Goal: Information Seeking & Learning: Learn about a topic

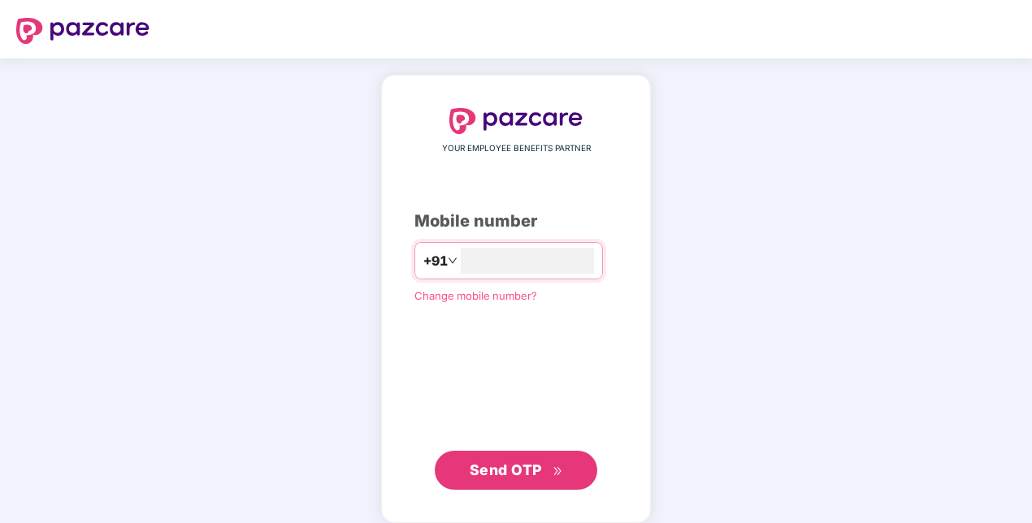
type input "**********"
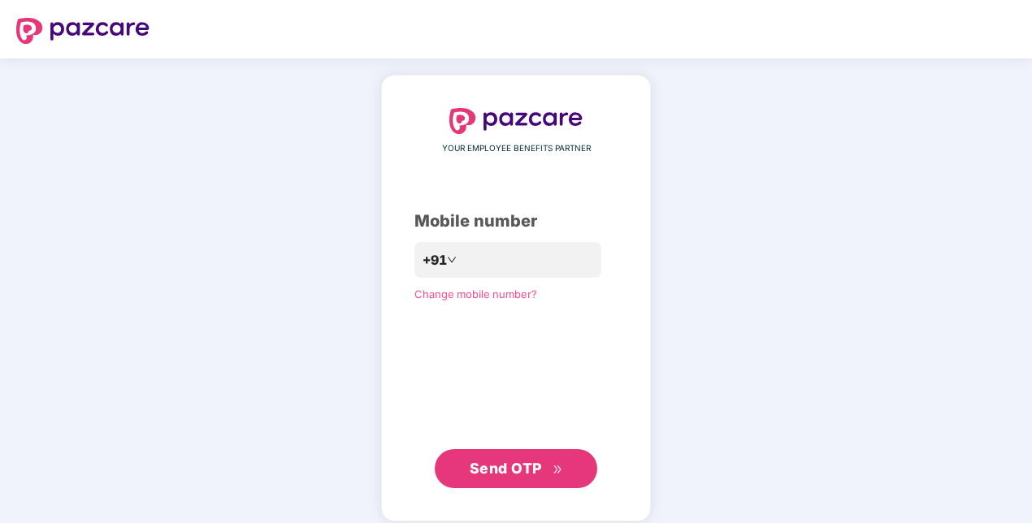
click at [471, 465] on span "Send OTP" at bounding box center [505, 468] width 72 height 17
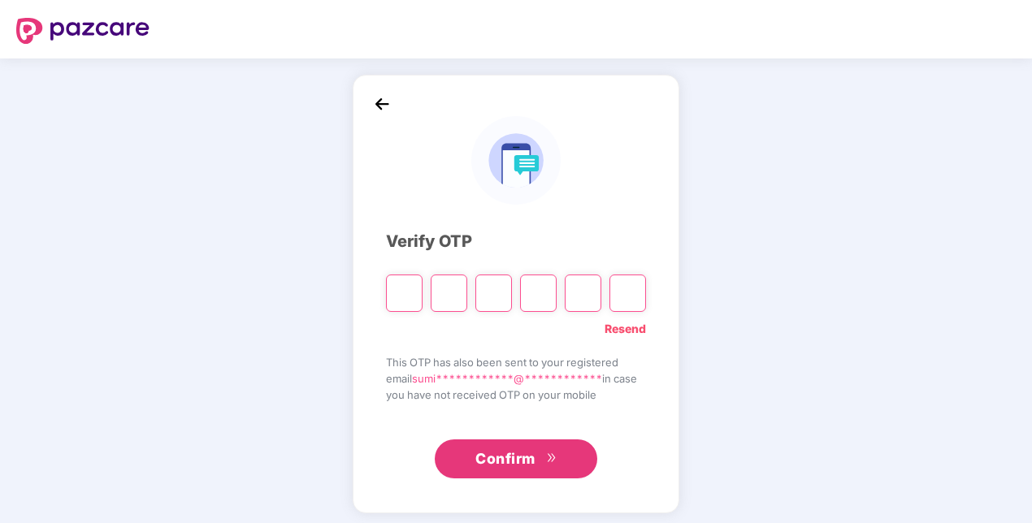
type input "*"
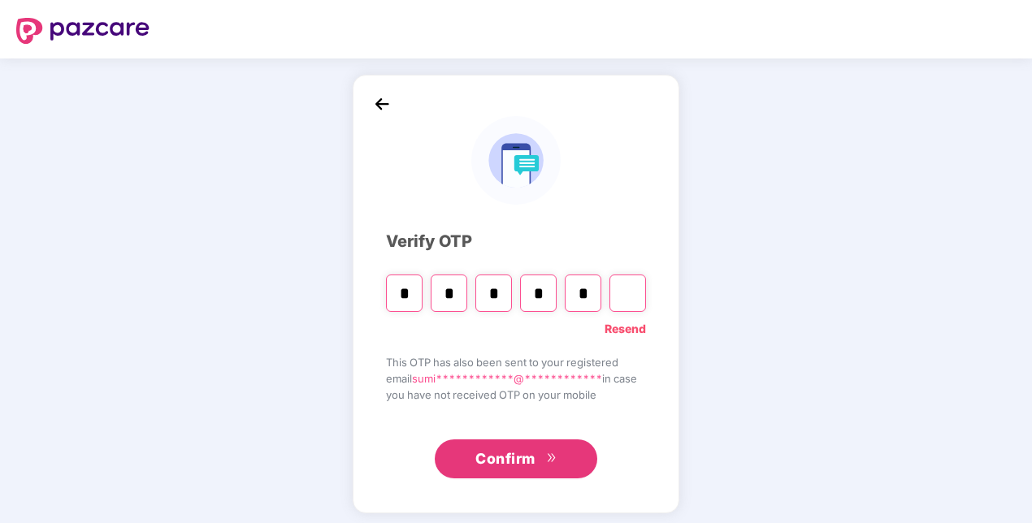
type input "*"
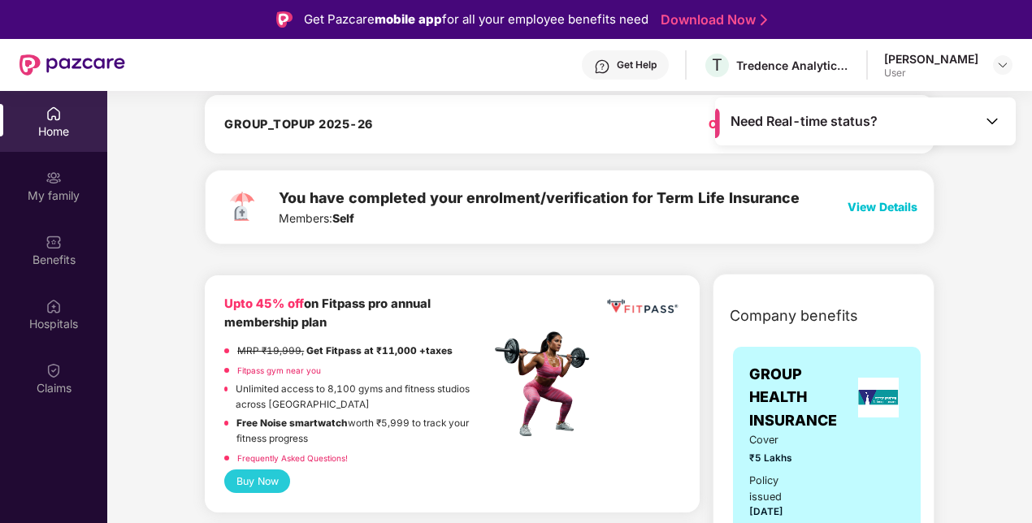
scroll to position [162, 0]
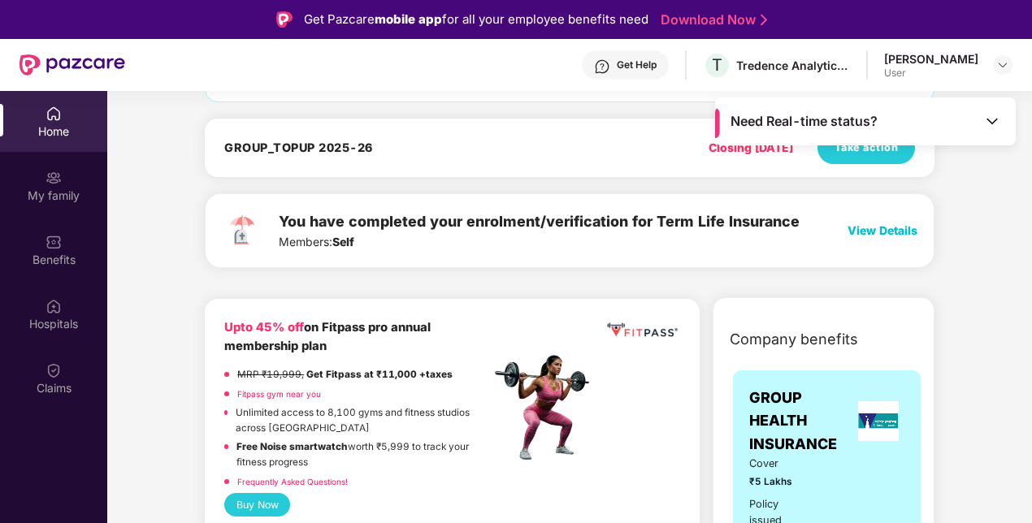
click at [877, 227] on span "View Details" at bounding box center [882, 230] width 70 height 14
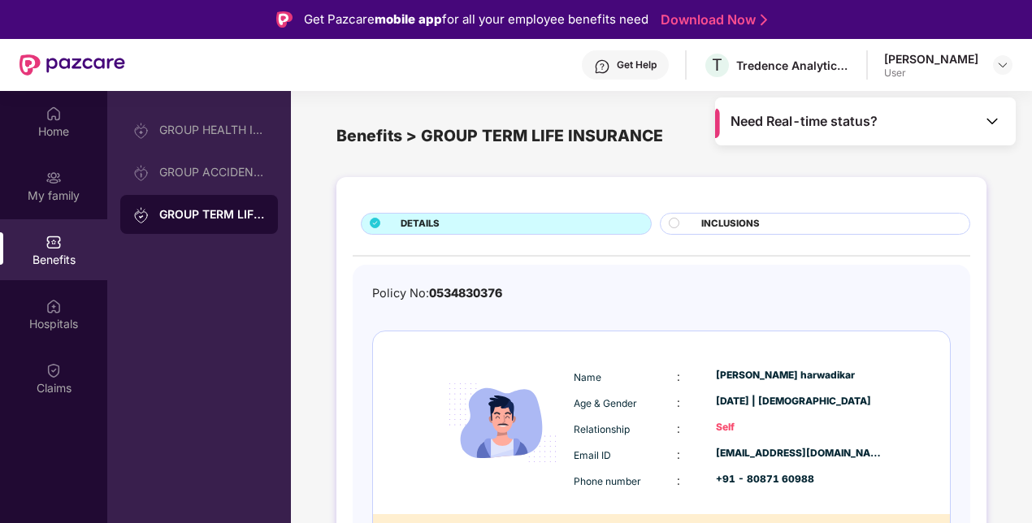
click at [721, 218] on span "INCLUSIONS" at bounding box center [730, 224] width 58 height 15
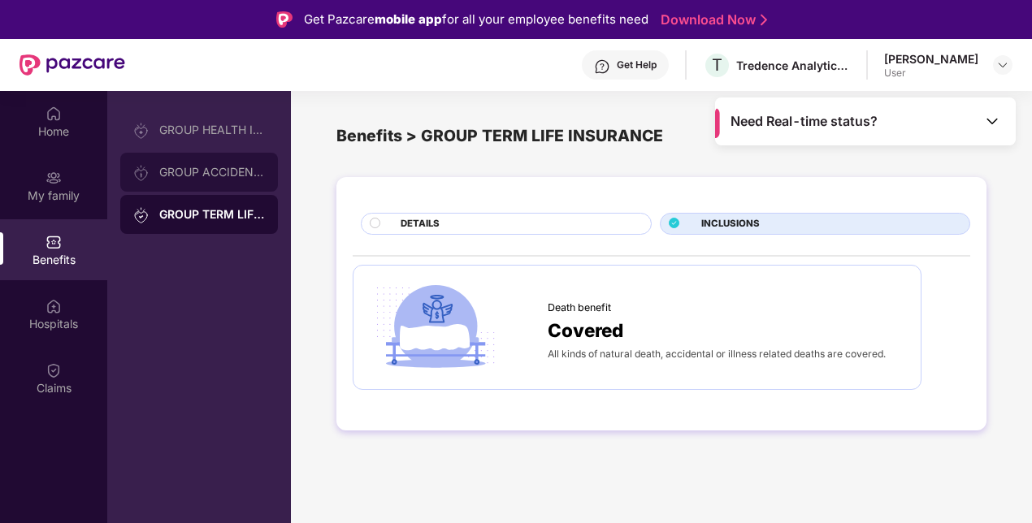
click at [189, 172] on div "GROUP ACCIDENTAL INSURANCE" at bounding box center [212, 172] width 106 height 13
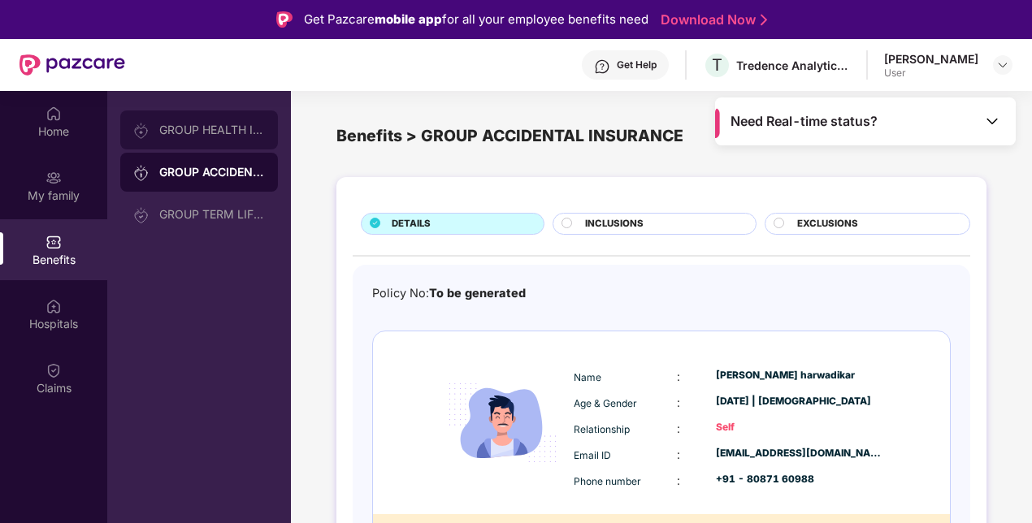
click at [202, 121] on div "GROUP HEALTH INSURANCE" at bounding box center [199, 129] width 158 height 39
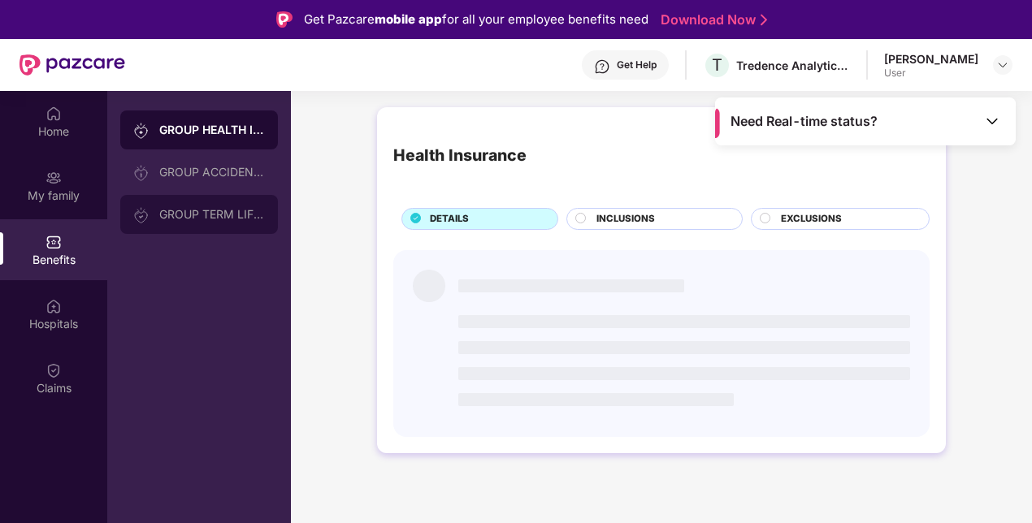
click at [210, 218] on div "GROUP TERM LIFE INSURANCE" at bounding box center [212, 214] width 106 height 13
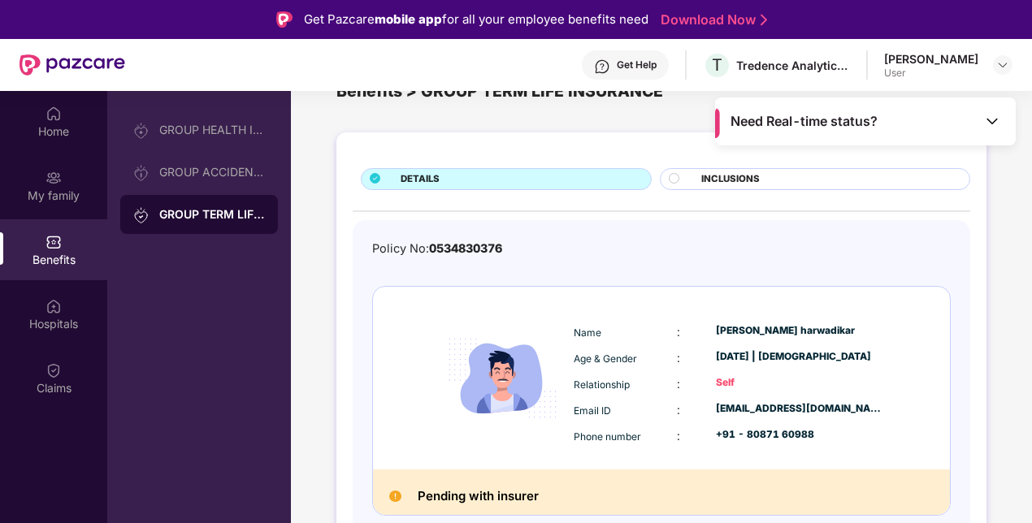
scroll to position [45, 0]
click at [54, 186] on div "My family" at bounding box center [53, 185] width 107 height 61
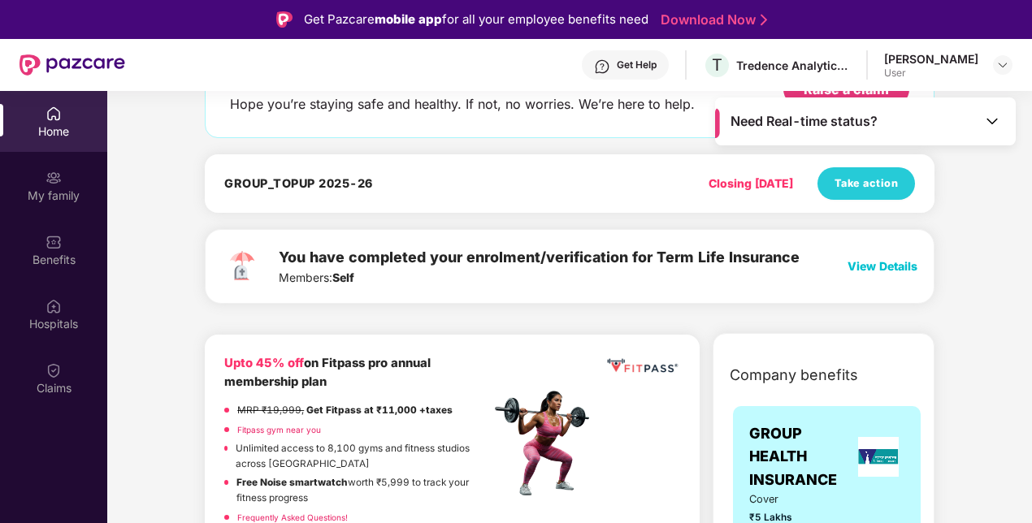
scroll to position [162, 0]
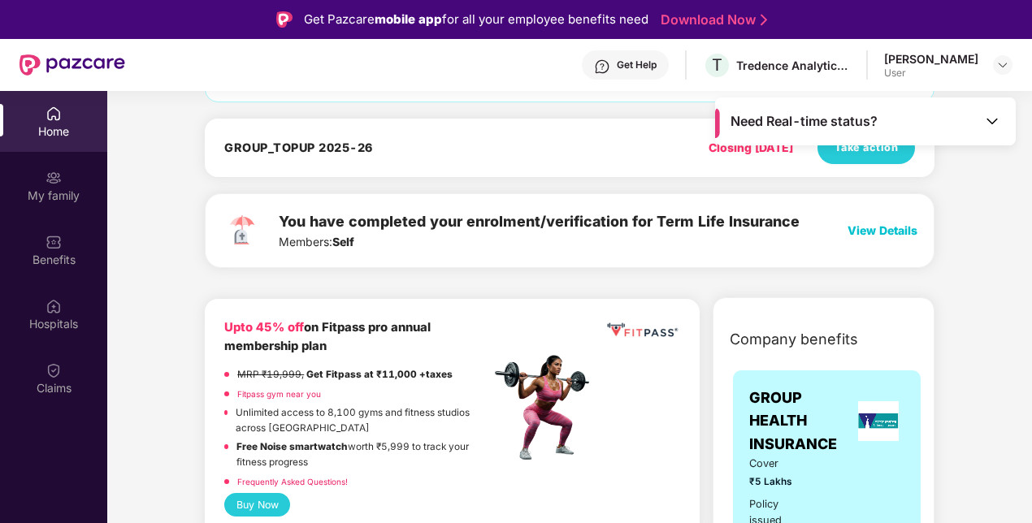
click at [873, 227] on span "View Details" at bounding box center [882, 230] width 70 height 14
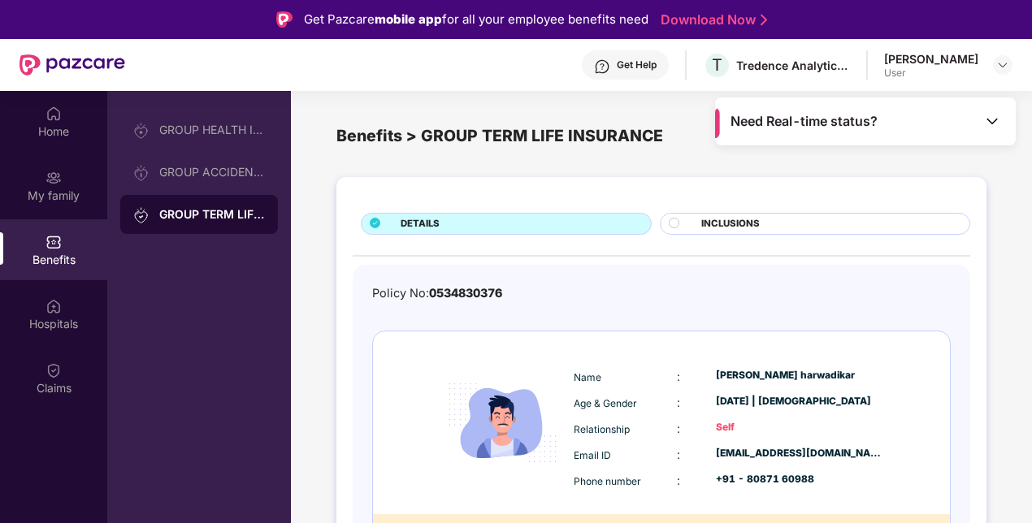
click at [775, 218] on div "INCLUSIONS" at bounding box center [827, 225] width 268 height 17
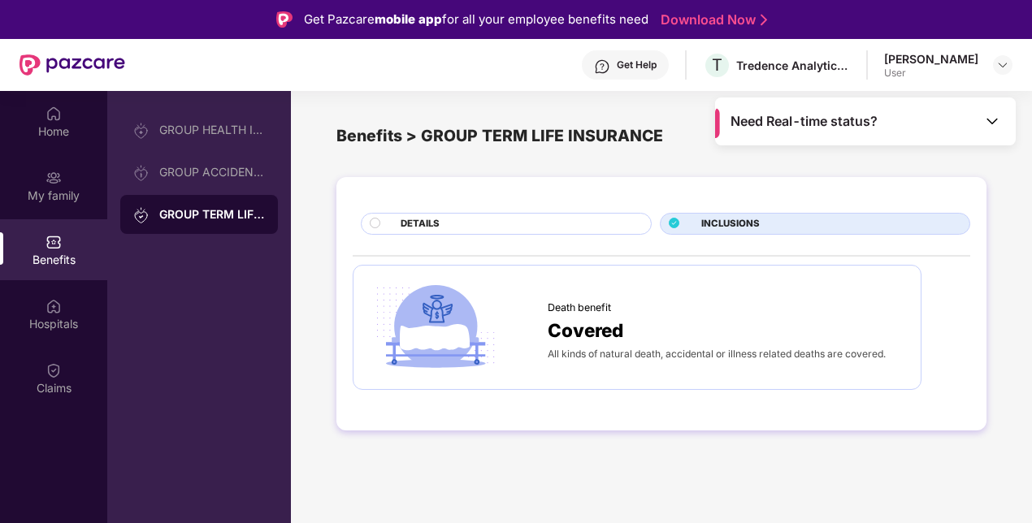
click at [521, 222] on div "DETAILS" at bounding box center [517, 225] width 250 height 17
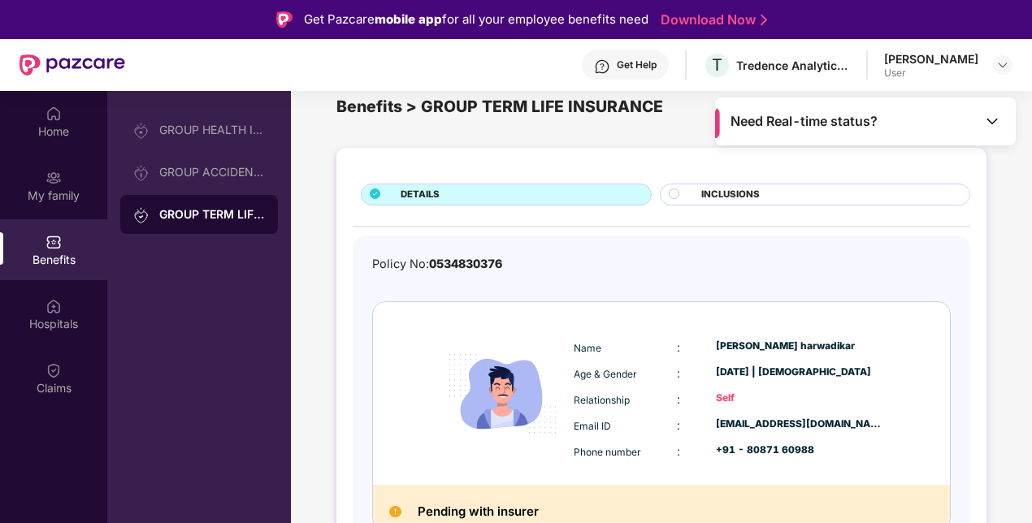
scroll to position [45, 0]
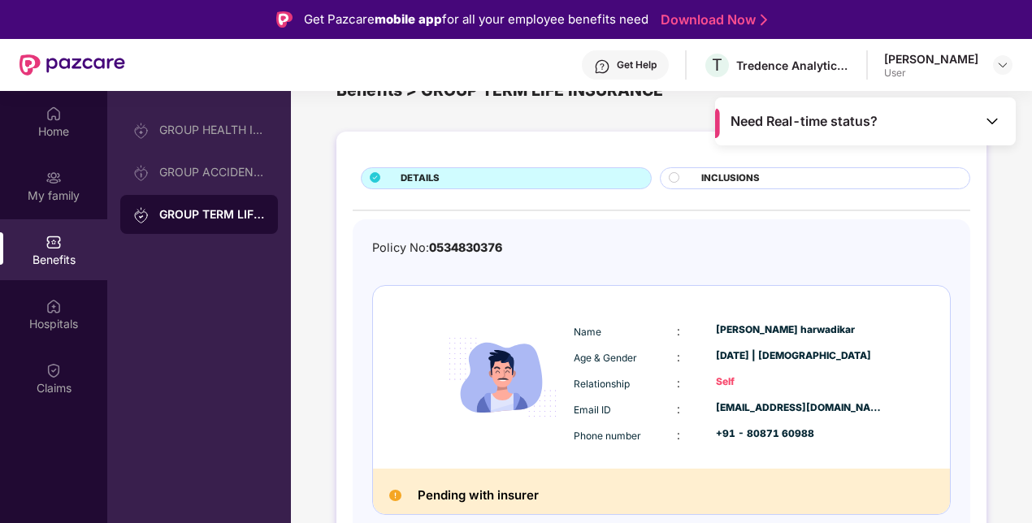
click at [459, 492] on h2 "Pending with insurer" at bounding box center [477, 495] width 121 height 21
drag, startPoint x: 459, startPoint y: 492, endPoint x: 625, endPoint y: 347, distance: 221.0
click at [625, 347] on div "Name : [PERSON_NAME] Age & Gender : [DATE] | [DEMOGRAPHIC_DATA] Relationship : …" at bounding box center [728, 383] width 318 height 138
click at [625, 348] on div "Age & Gender" at bounding box center [624, 357] width 103 height 18
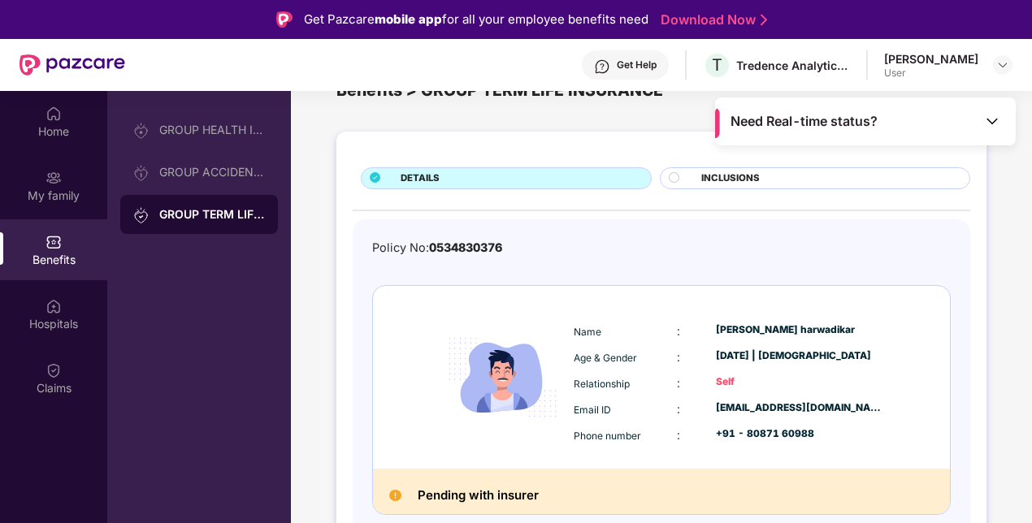
drag, startPoint x: 625, startPoint y: 347, endPoint x: 559, endPoint y: 244, distance: 122.8
click at [559, 244] on div "Policy No: 0534830376" at bounding box center [661, 248] width 578 height 19
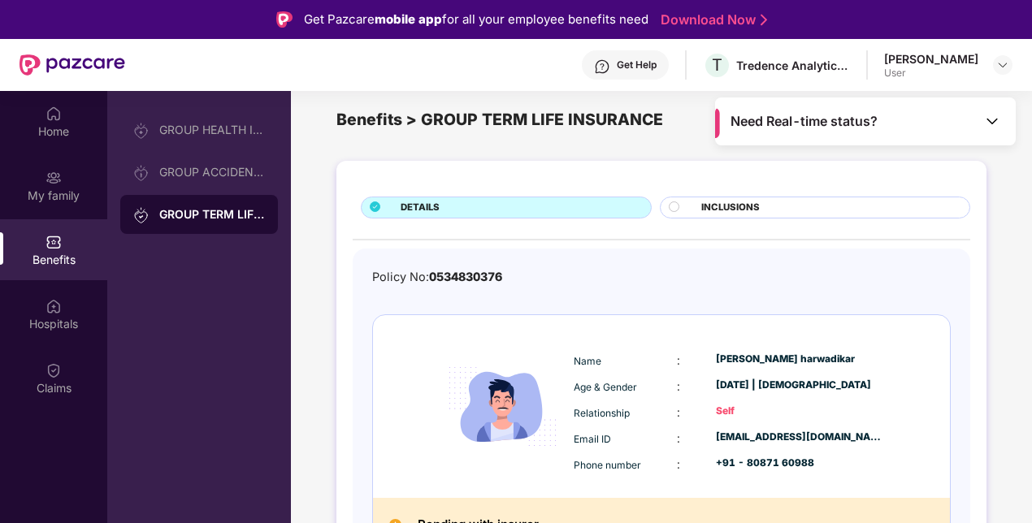
scroll to position [0, 0]
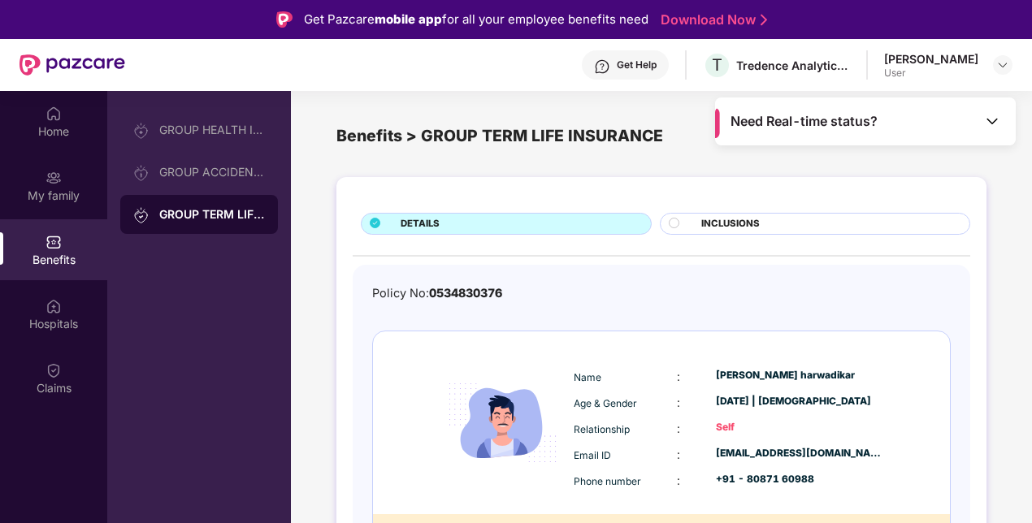
click at [706, 224] on span "INCLUSIONS" at bounding box center [730, 224] width 58 height 15
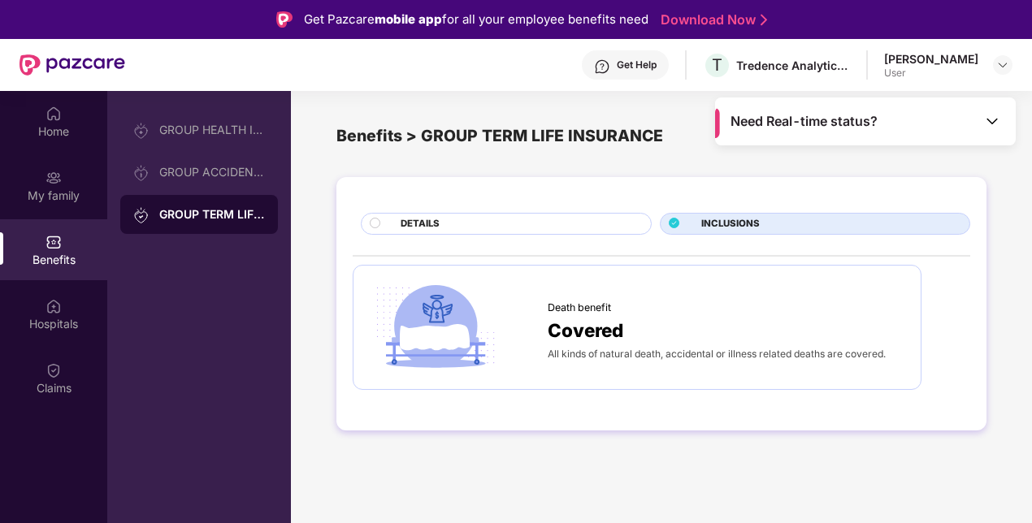
click at [509, 224] on div "DETAILS" at bounding box center [517, 225] width 250 height 17
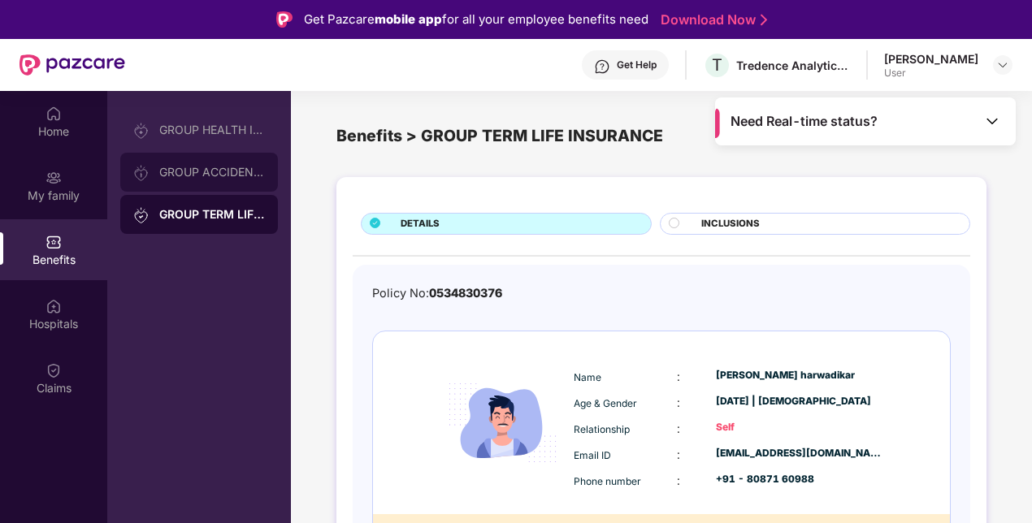
click at [218, 179] on div "GROUP ACCIDENTAL INSURANCE" at bounding box center [199, 172] width 158 height 39
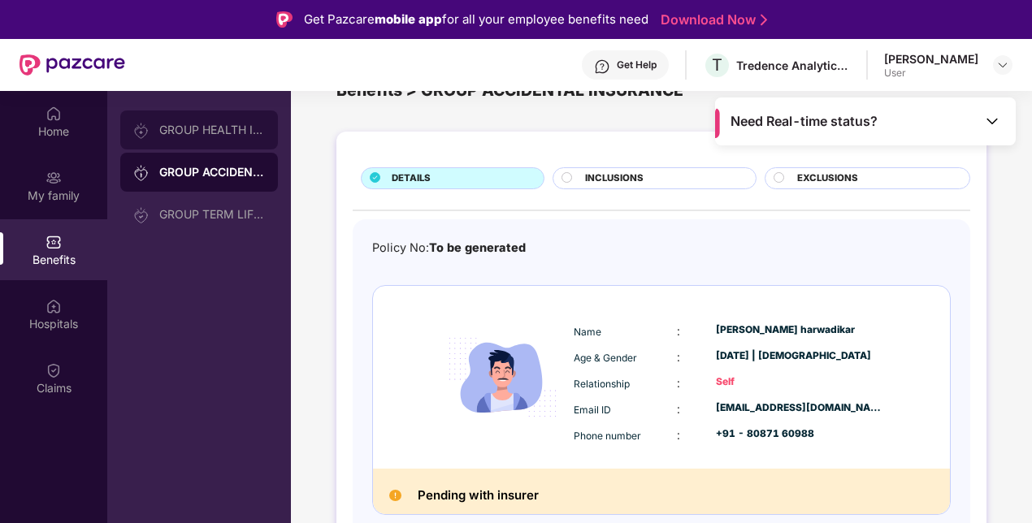
click at [213, 125] on div "GROUP HEALTH INSURANCE" at bounding box center [212, 129] width 106 height 13
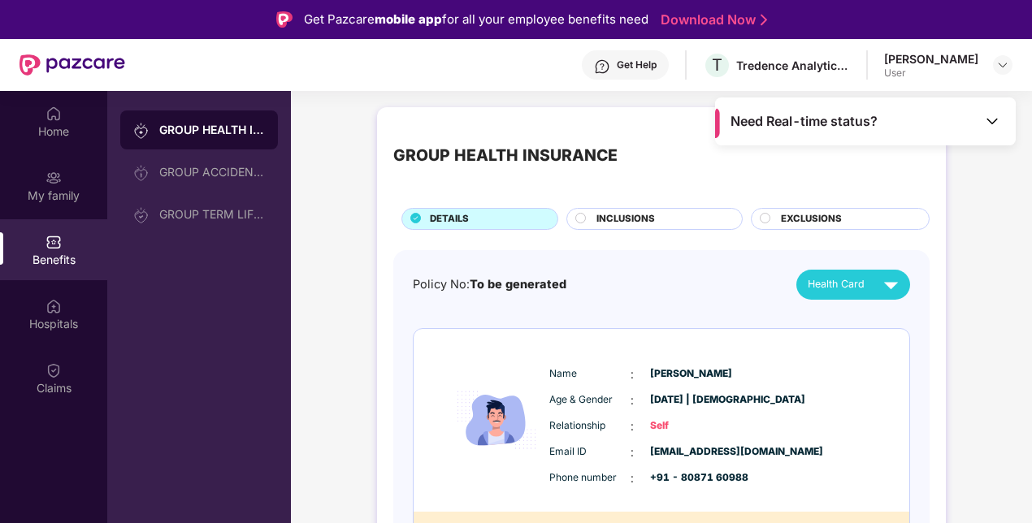
click at [609, 220] on span "INCLUSIONS" at bounding box center [625, 219] width 58 height 15
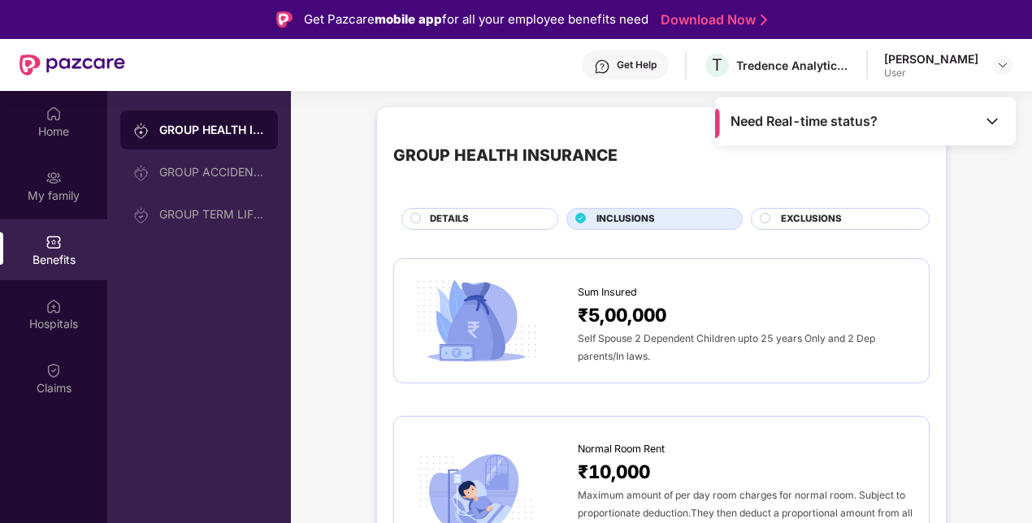
click at [811, 215] on span "EXCLUSIONS" at bounding box center [811, 219] width 61 height 15
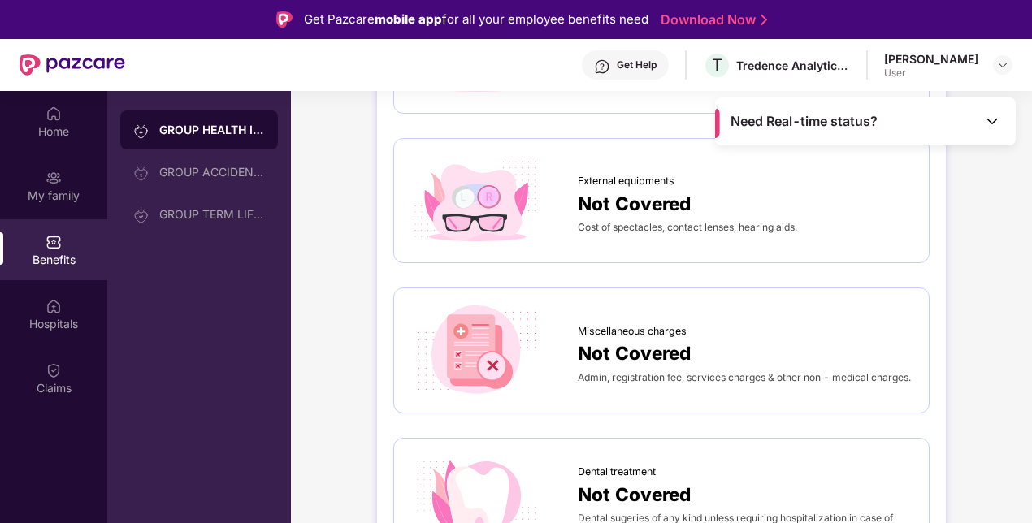
scroll to position [569, 0]
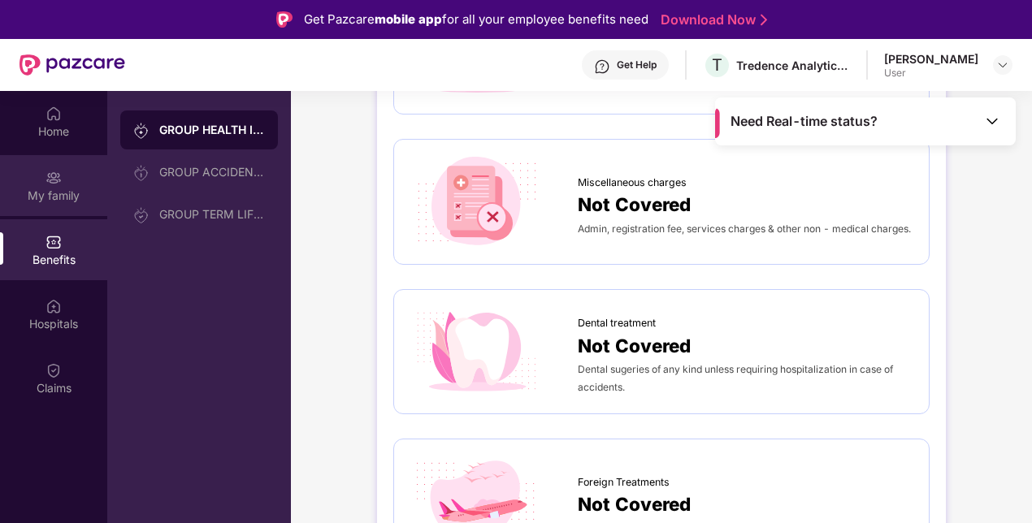
click at [63, 188] on div "My family" at bounding box center [53, 196] width 107 height 16
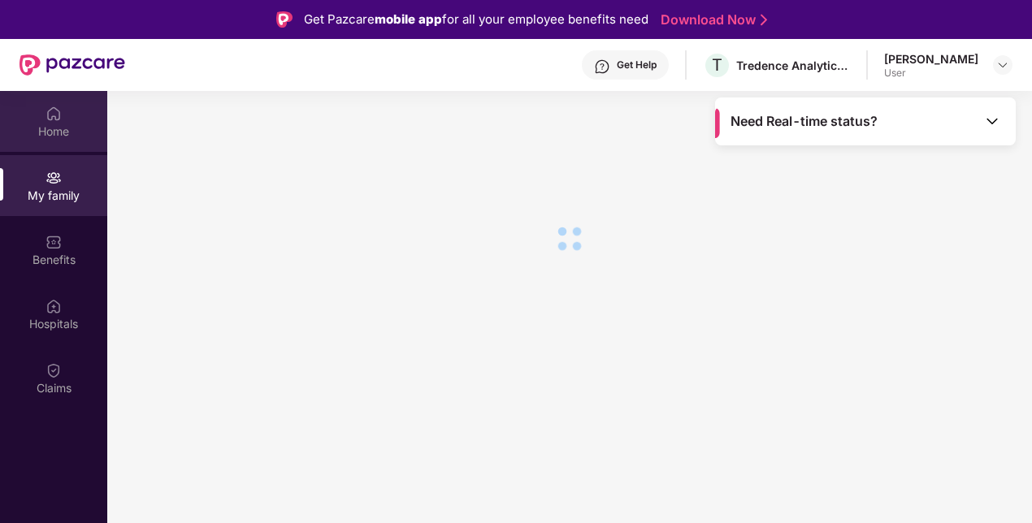
click at [50, 128] on div "Home" at bounding box center [53, 131] width 107 height 16
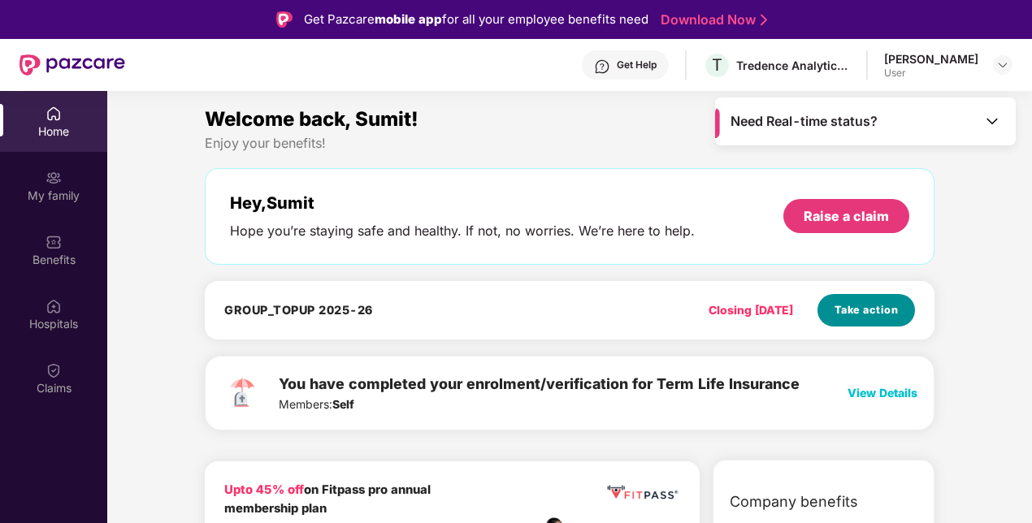
click at [845, 312] on span "Take action" at bounding box center [866, 310] width 64 height 16
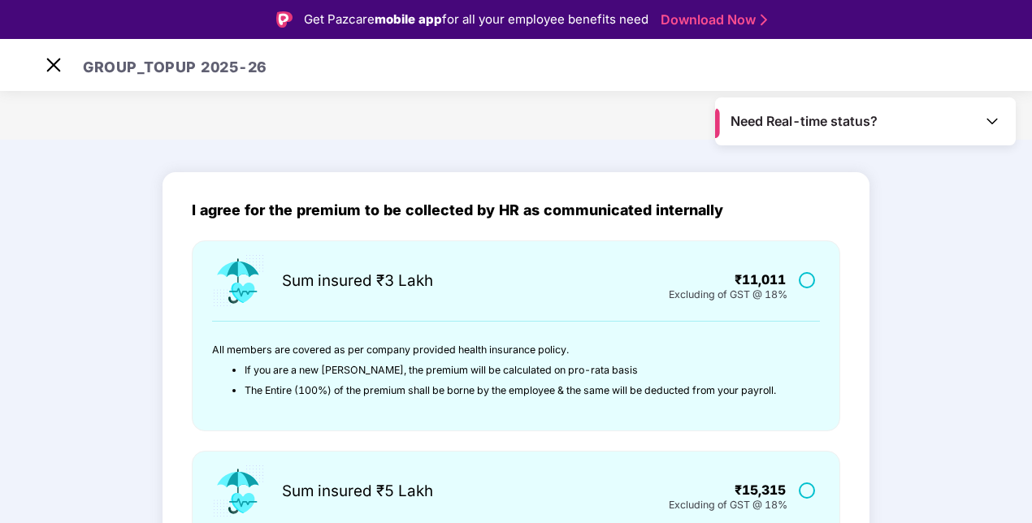
click at [806, 277] on label at bounding box center [808, 280] width 20 height 14
click at [61, 67] on img at bounding box center [54, 65] width 26 height 26
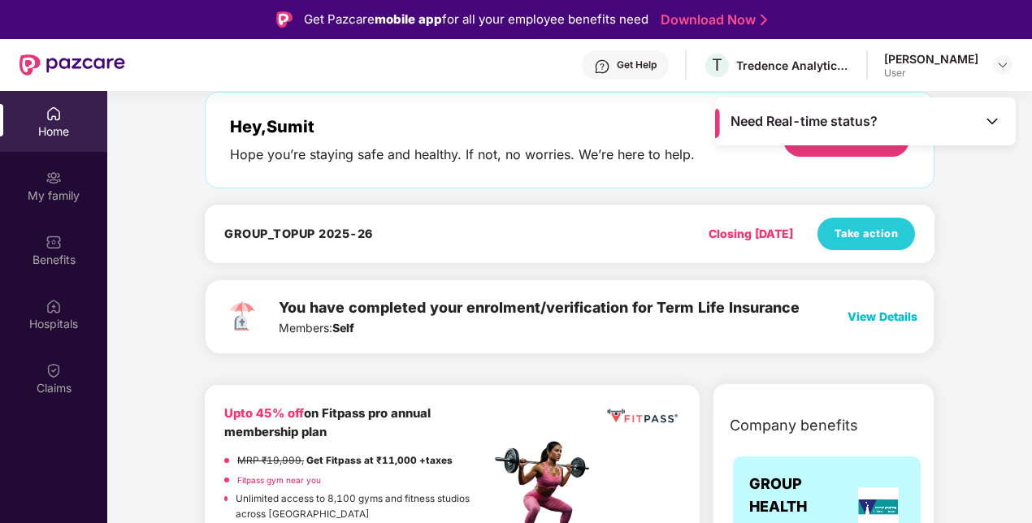
scroll to position [162, 0]
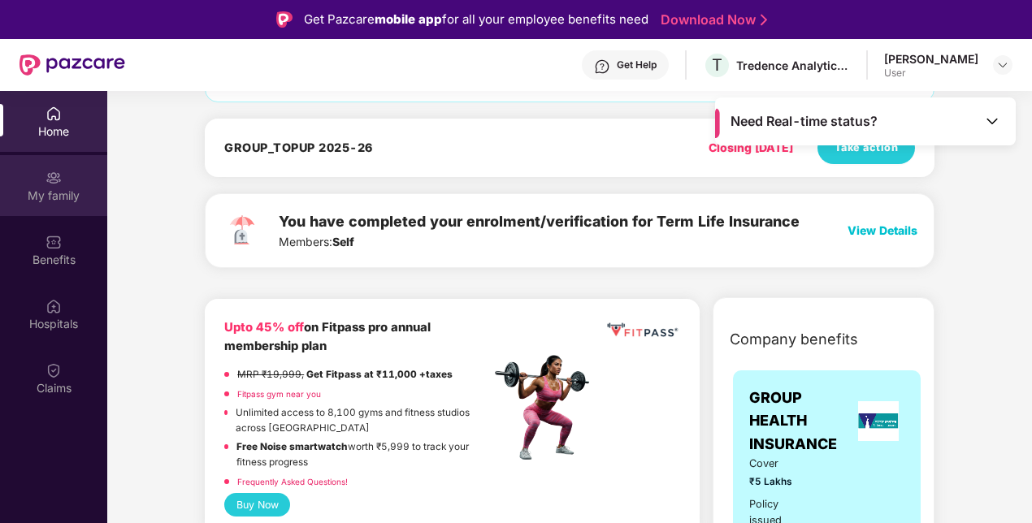
click at [38, 170] on div "My family" at bounding box center [53, 185] width 107 height 61
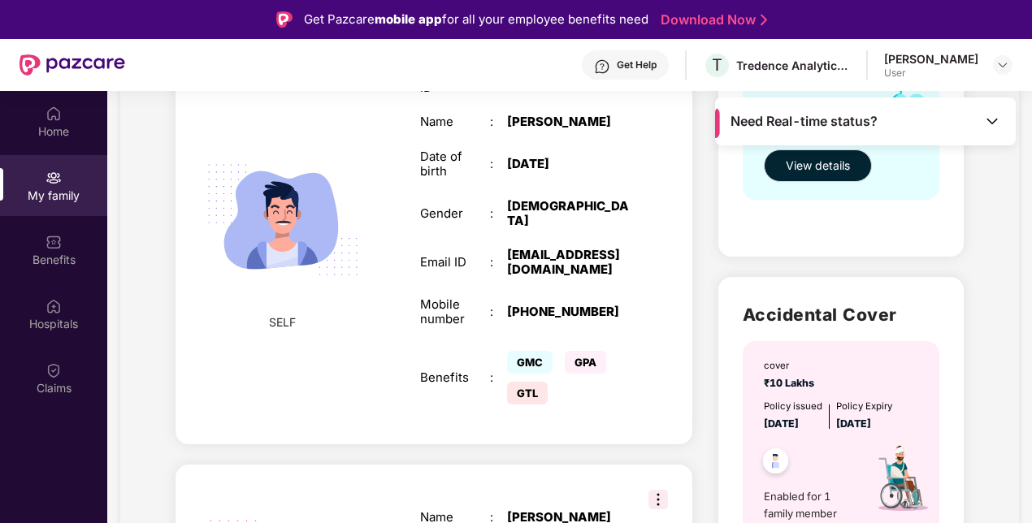
scroll to position [63, 0]
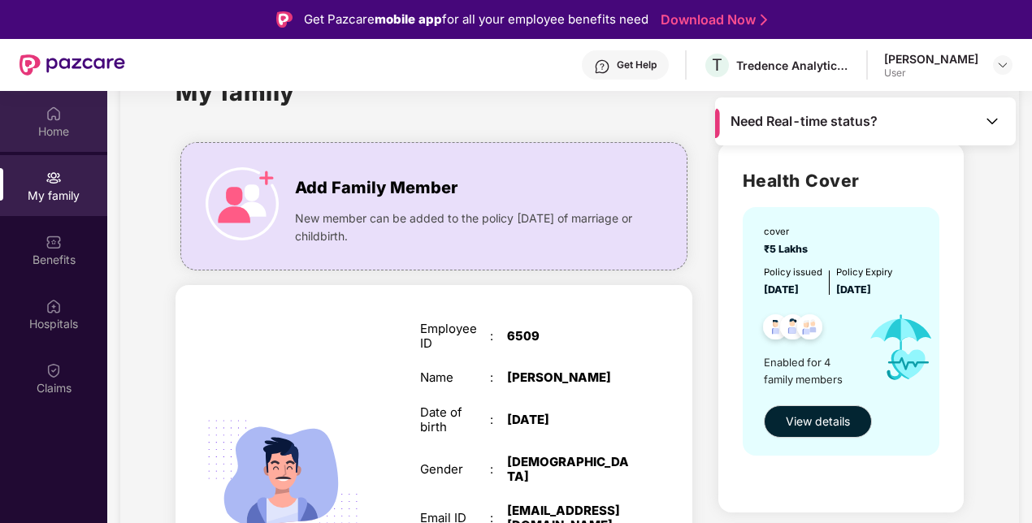
click at [57, 129] on div "Home" at bounding box center [53, 131] width 107 height 16
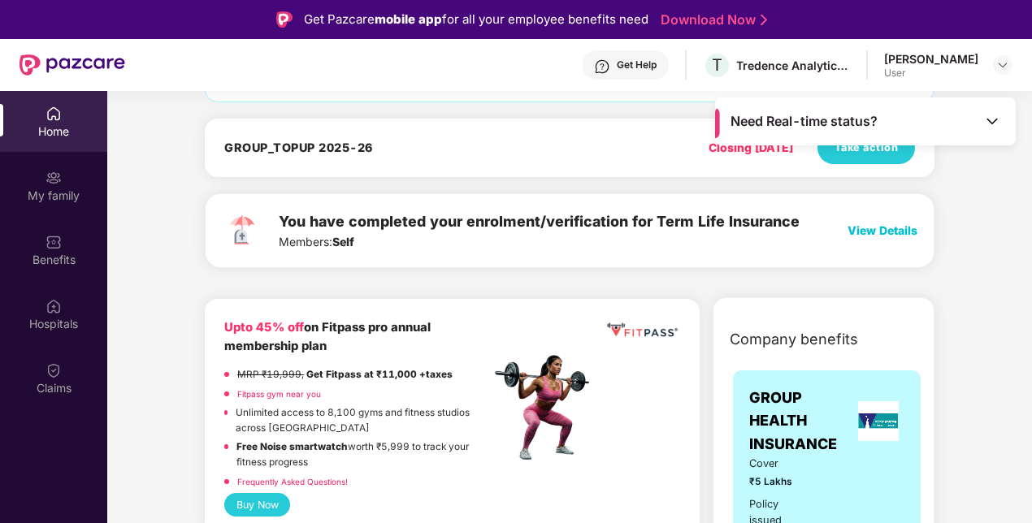
scroll to position [81, 0]
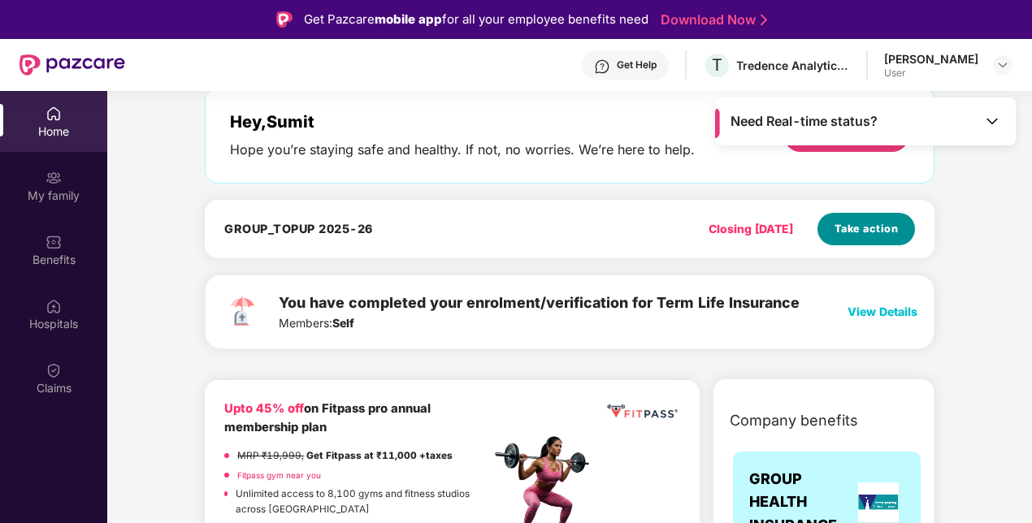
click at [857, 228] on span "Take action" at bounding box center [866, 229] width 64 height 16
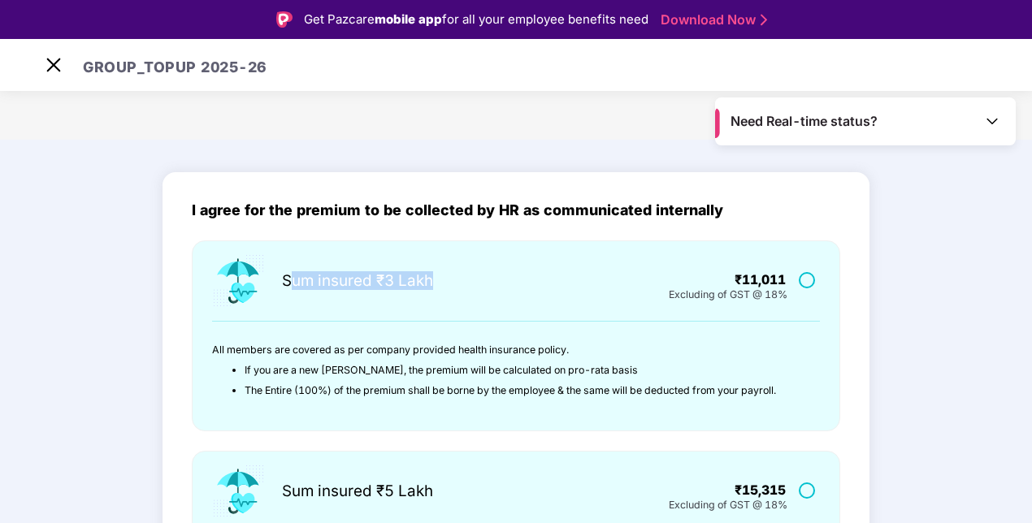
drag, startPoint x: 291, startPoint y: 281, endPoint x: 439, endPoint y: 279, distance: 148.6
click at [439, 279] on div "Sum insured ₹3 Lakh" at bounding box center [413, 280] width 405 height 55
drag, startPoint x: 767, startPoint y: 291, endPoint x: 801, endPoint y: 301, distance: 35.7
click at [801, 301] on div "₹11,011 Excluding of GST @ 18%" at bounding box center [717, 280] width 203 height 55
drag, startPoint x: 801, startPoint y: 301, endPoint x: 785, endPoint y: 275, distance: 31.3
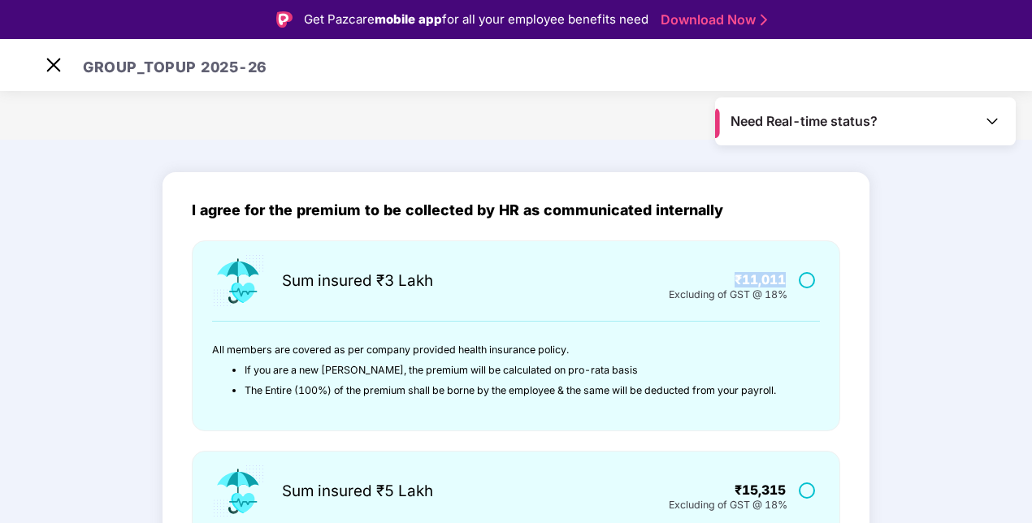
click at [785, 275] on div "₹11,011" at bounding box center [717, 271] width 203 height 36
click at [58, 59] on img at bounding box center [54, 65] width 26 height 26
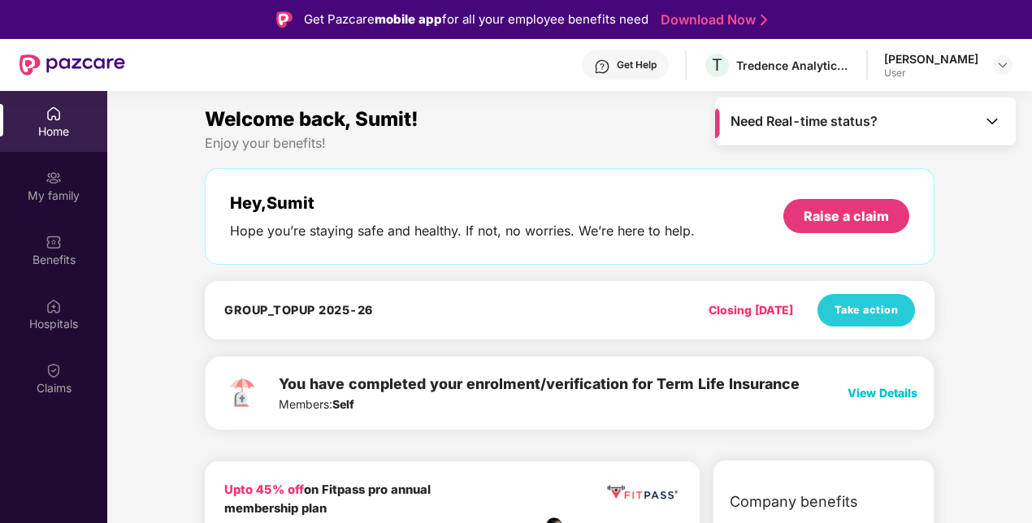
click at [54, 244] on img at bounding box center [53, 242] width 16 height 16
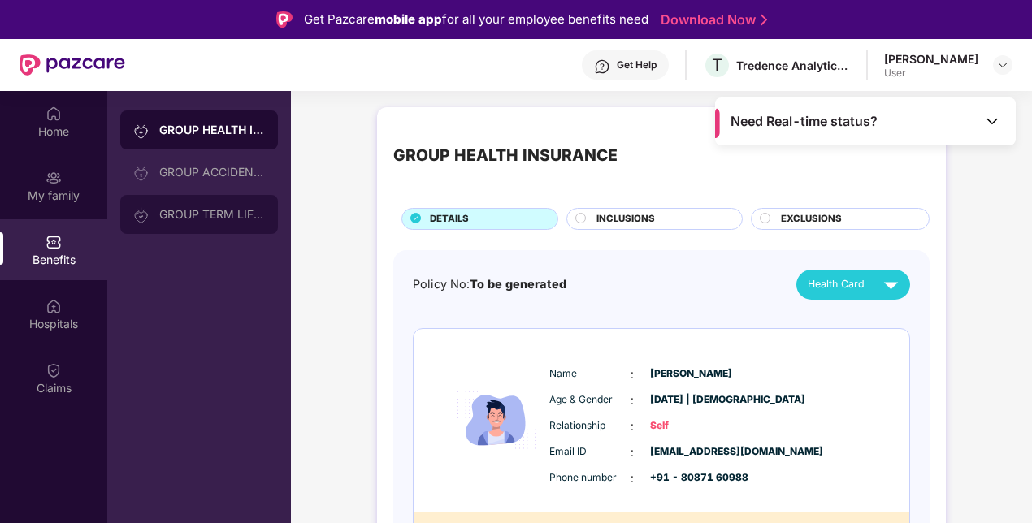
click at [162, 218] on div "GROUP TERM LIFE INSURANCE" at bounding box center [212, 214] width 106 height 13
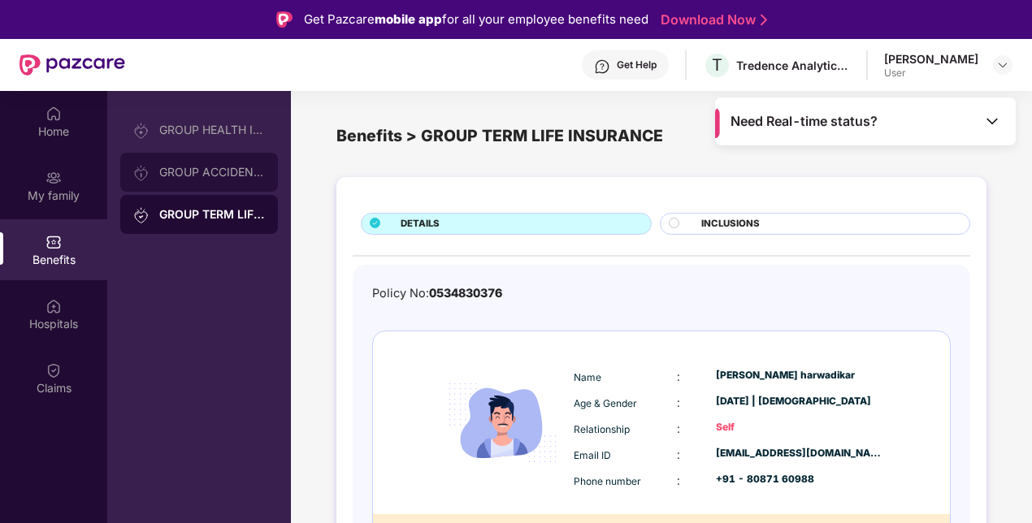
click at [222, 177] on div "GROUP ACCIDENTAL INSURANCE" at bounding box center [212, 172] width 106 height 13
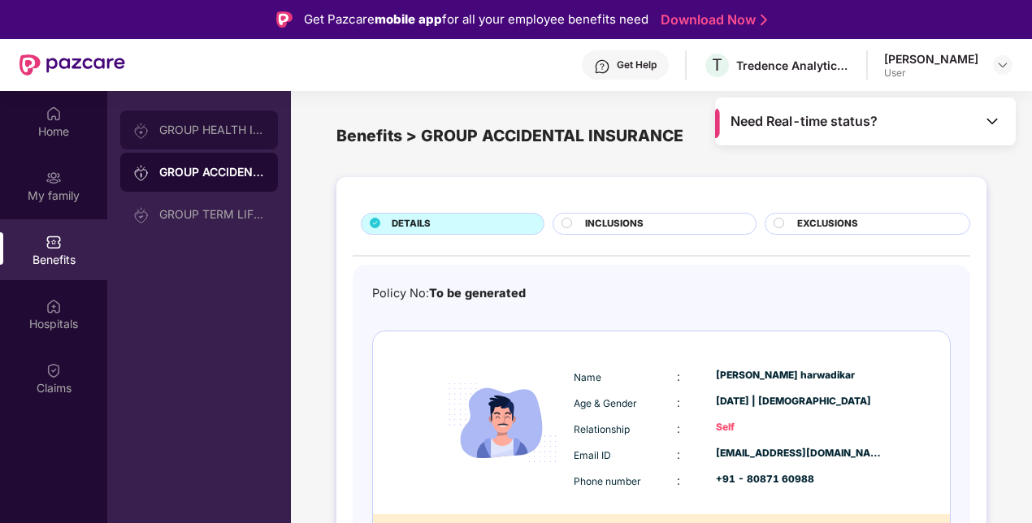
click at [219, 138] on div "GROUP HEALTH INSURANCE" at bounding box center [199, 129] width 158 height 39
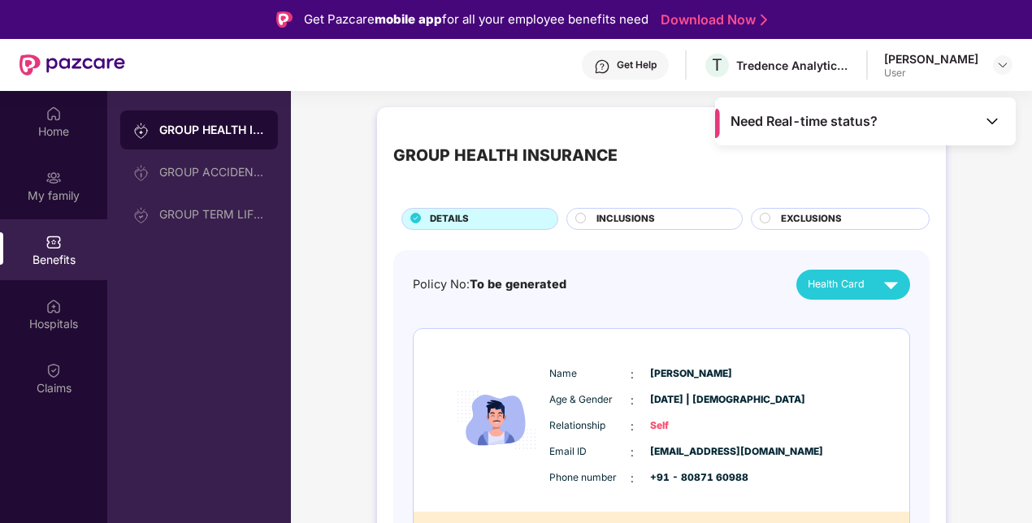
click at [647, 221] on span "INCLUSIONS" at bounding box center [625, 219] width 58 height 15
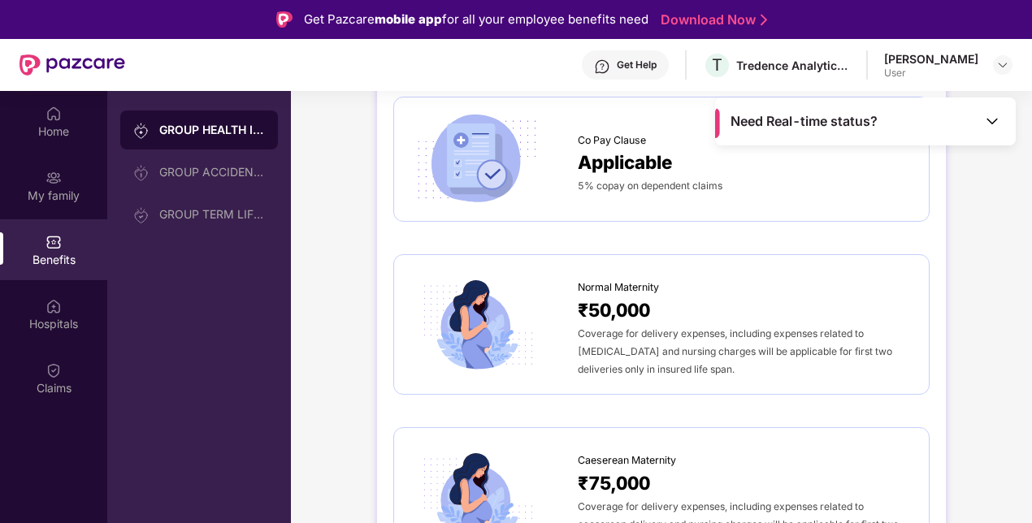
scroll to position [1543, 0]
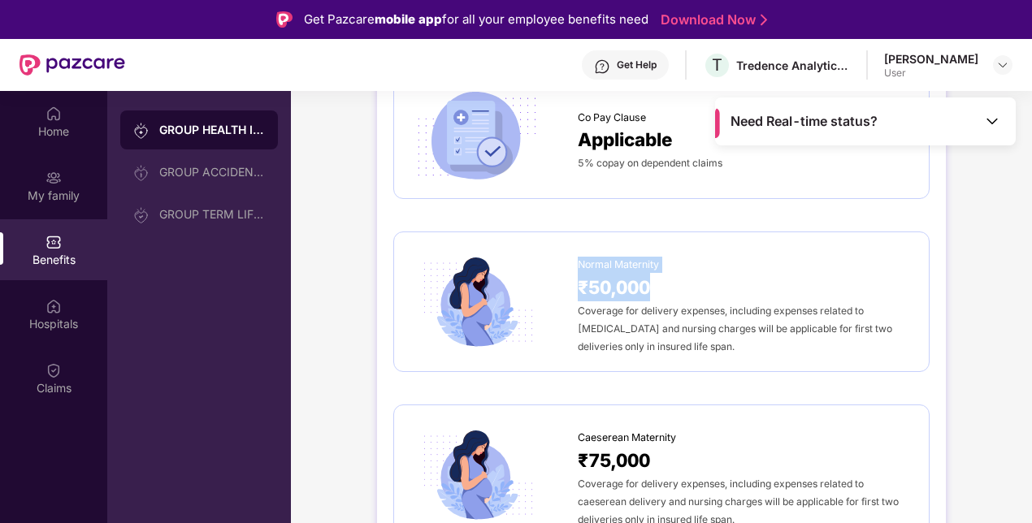
drag, startPoint x: 577, startPoint y: 258, endPoint x: 669, endPoint y: 270, distance: 93.3
click at [669, 269] on div "Normal Maternity ₹50,000 Coverage for delivery expenses, including expenses rel…" at bounding box center [744, 302] width 335 height 106
drag, startPoint x: 669, startPoint y: 270, endPoint x: 674, endPoint y: 333, distance: 63.5
click at [674, 333] on div "Coverage for delivery expenses, including expenses related to [MEDICAL_DATA] an…" at bounding box center [744, 328] width 335 height 54
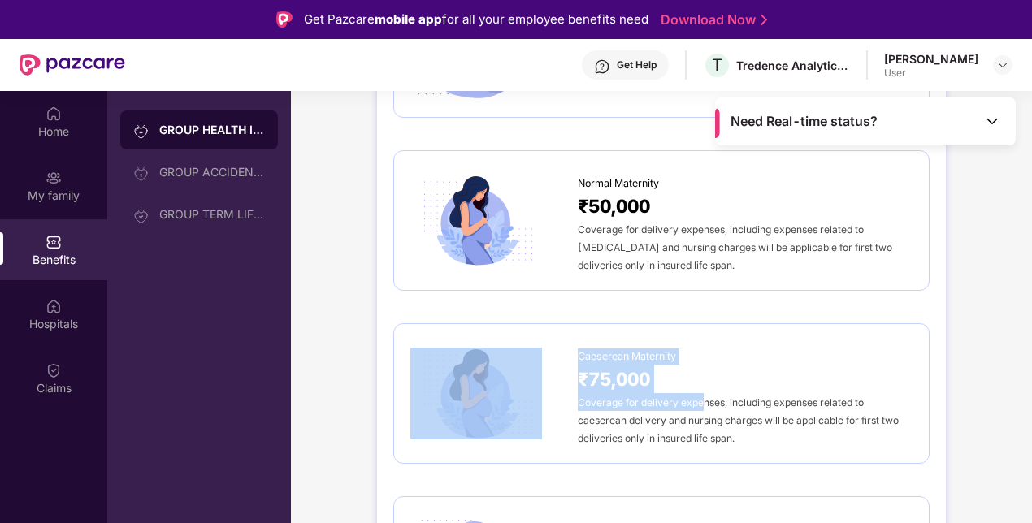
drag, startPoint x: 574, startPoint y: 348, endPoint x: 703, endPoint y: 390, distance: 135.6
click at [703, 390] on div "Caeserean Maternity ₹75,000 Coverage for delivery expenses, including expenses …" at bounding box center [661, 393] width 502 height 106
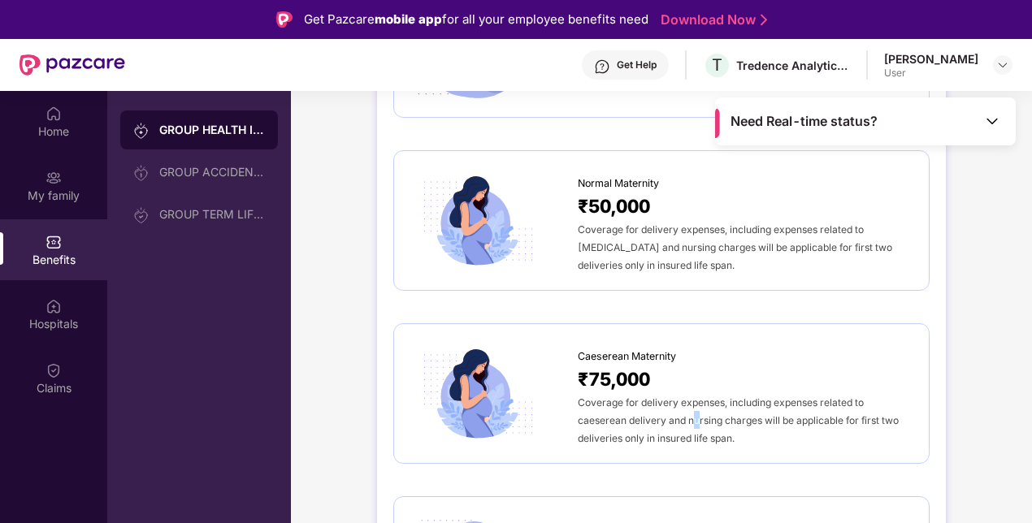
drag, startPoint x: 703, startPoint y: 390, endPoint x: 696, endPoint y: 409, distance: 20.1
click at [696, 409] on div "Coverage for delivery expenses, including expenses related to caeserean deliver…" at bounding box center [744, 420] width 335 height 54
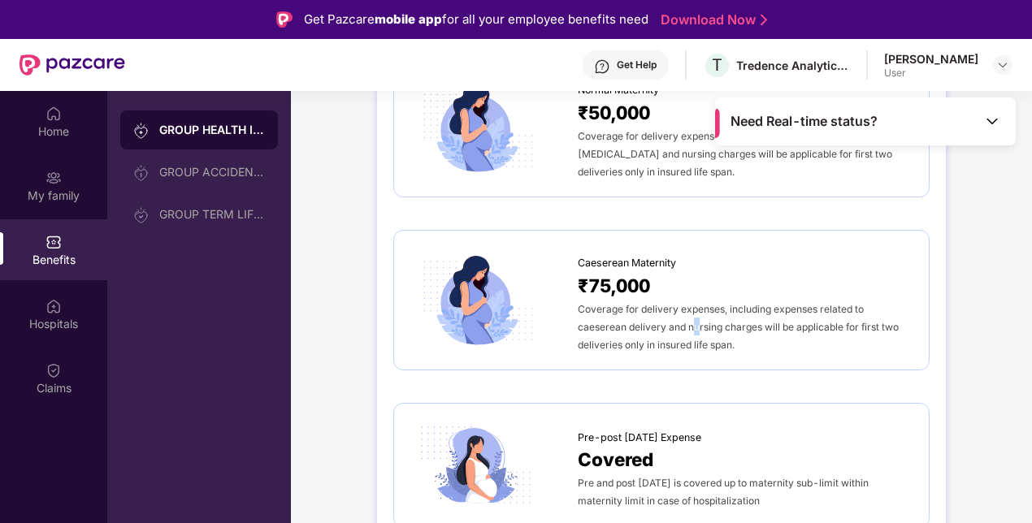
scroll to position [1868, 0]
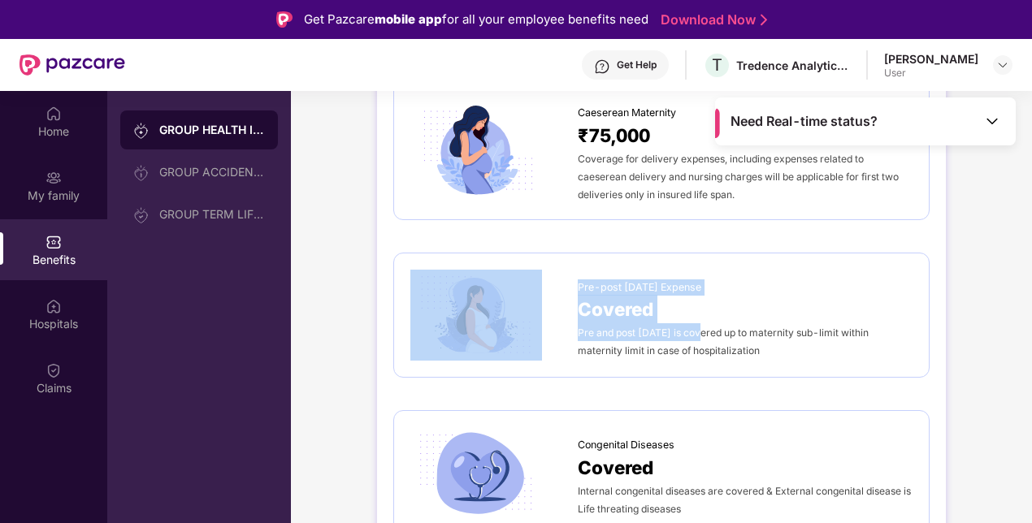
drag, startPoint x: 579, startPoint y: 277, endPoint x: 693, endPoint y: 327, distance: 124.0
click at [693, 327] on div "Pre-post [DATE] Expense Covered Pre and post [DATE] is covered up to maternity …" at bounding box center [661, 316] width 502 height 92
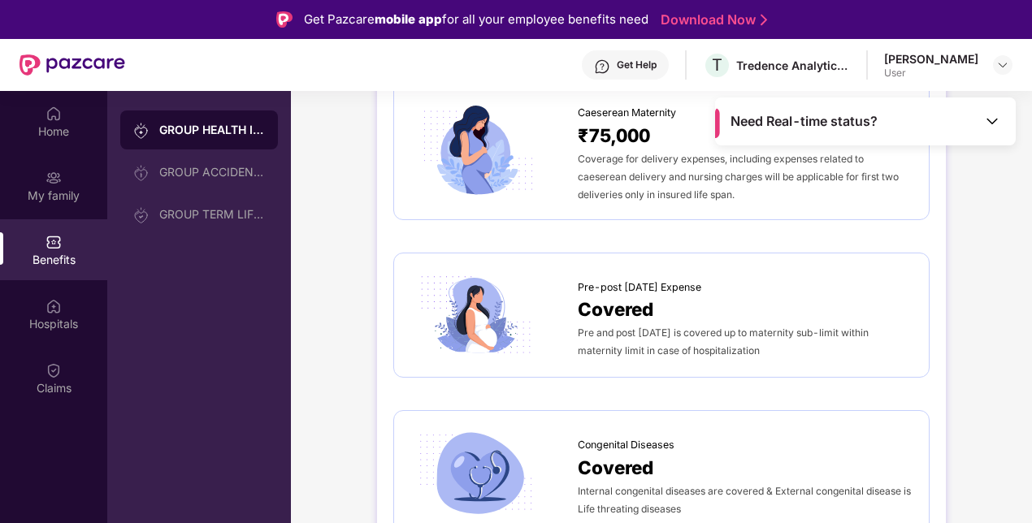
drag, startPoint x: 693, startPoint y: 327, endPoint x: 729, endPoint y: 358, distance: 47.8
click at [729, 358] on div "Pre-post [DATE] Expense Covered Pre and post [DATE] is covered up to maternity …" at bounding box center [661, 316] width 536 height 126
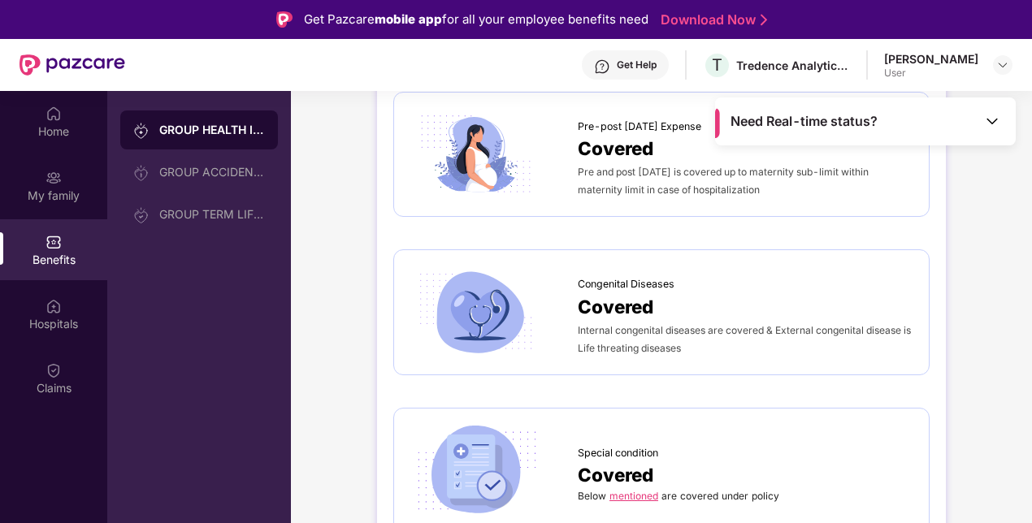
scroll to position [2031, 0]
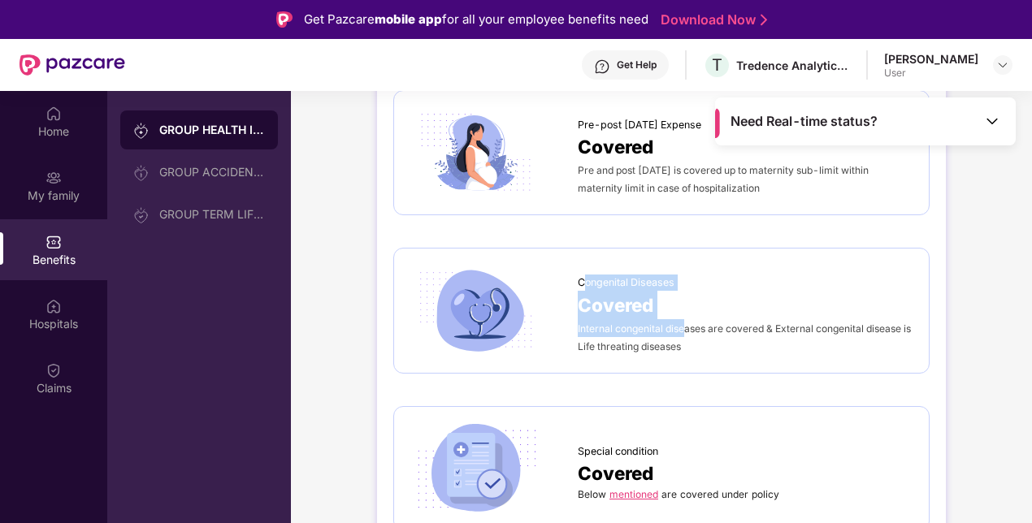
drag, startPoint x: 640, startPoint y: 283, endPoint x: 686, endPoint y: 317, distance: 57.0
click at [686, 317] on div "Congenital Diseases Covered Internal congenital diseases are covered & External…" at bounding box center [744, 310] width 335 height 89
drag, startPoint x: 686, startPoint y: 317, endPoint x: 699, endPoint y: 353, distance: 38.5
click at [699, 353] on div "Congenital Diseases Covered Internal congenital diseases are covered & External…" at bounding box center [661, 311] width 536 height 126
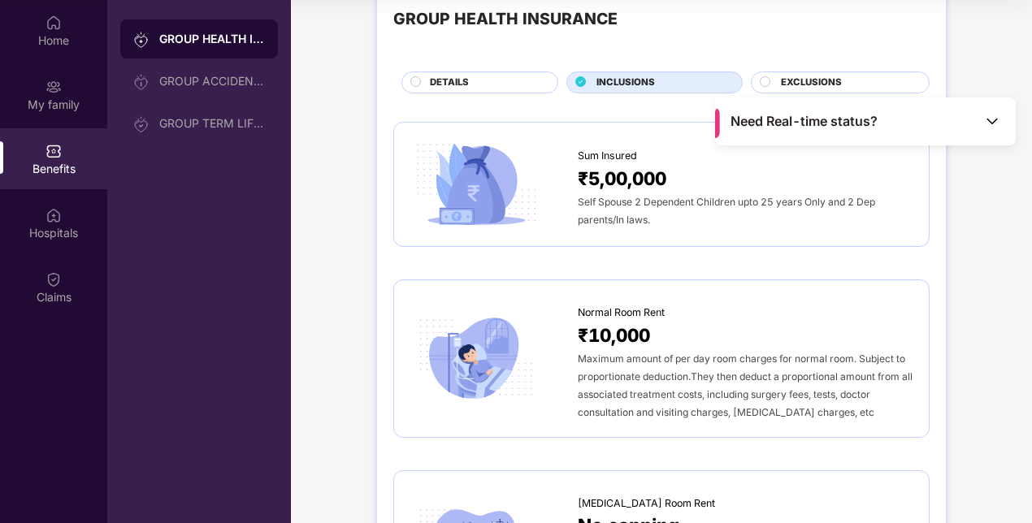
scroll to position [0, 0]
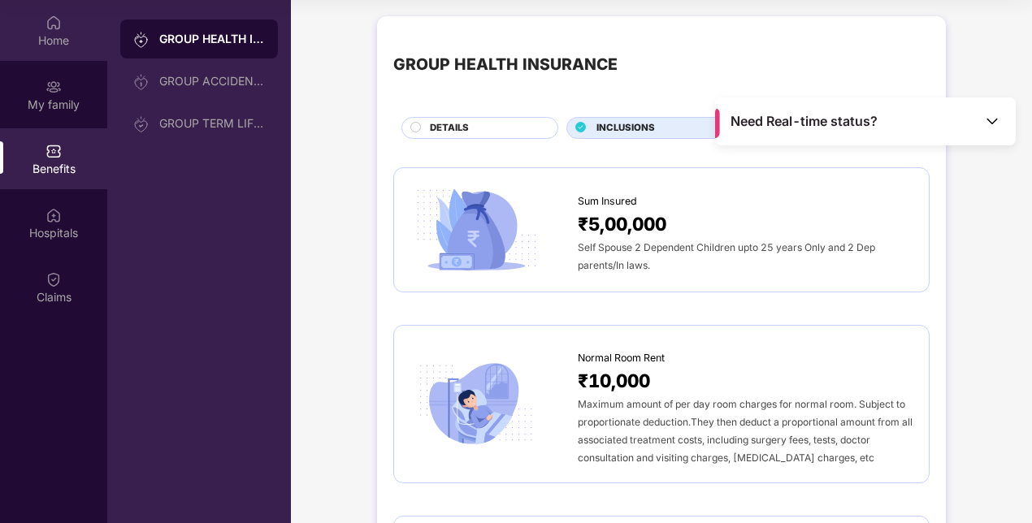
click at [60, 38] on div "Home" at bounding box center [53, 40] width 107 height 16
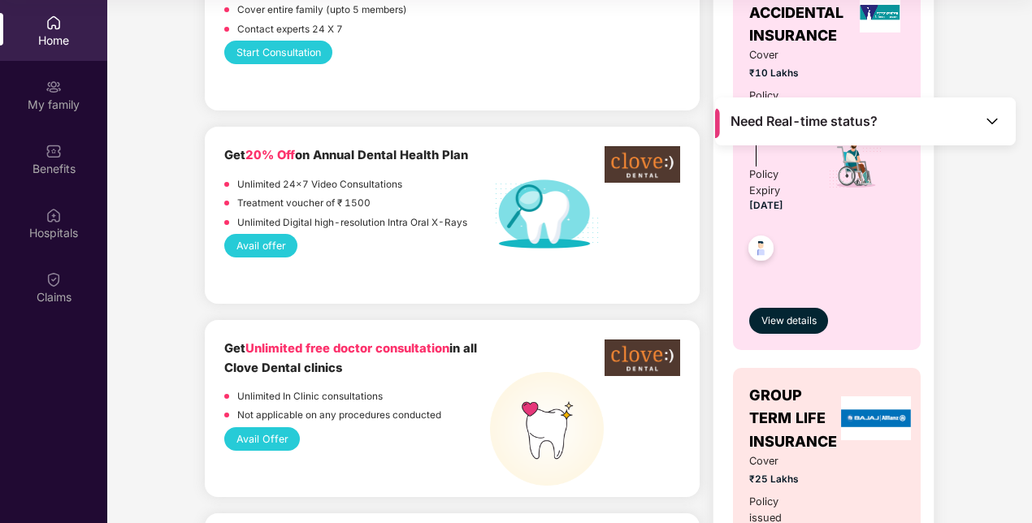
scroll to position [812, 0]
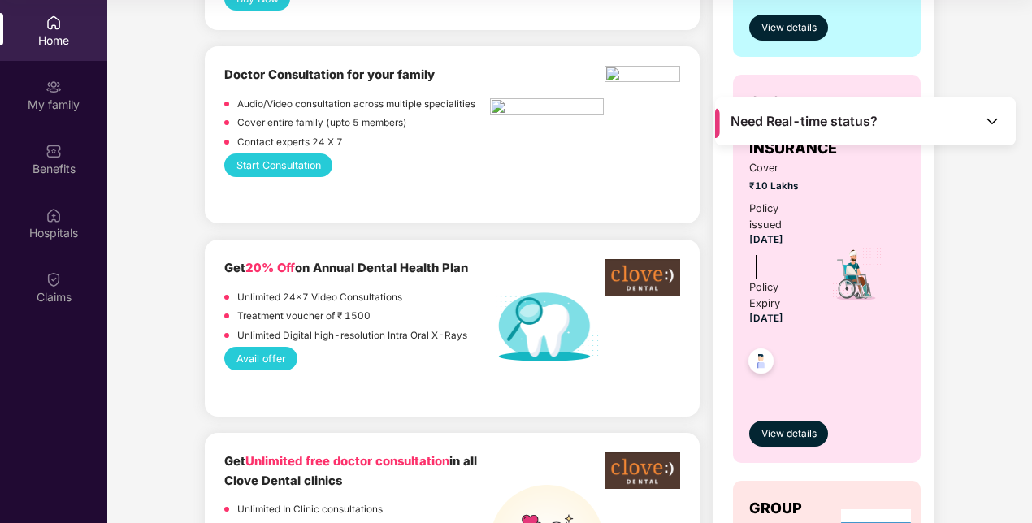
click at [618, 282] on img at bounding box center [642, 277] width 76 height 37
click at [400, 271] on b "Get 20% Off on Annual Dental Health Plan" at bounding box center [346, 268] width 244 height 15
drag, startPoint x: 400, startPoint y: 271, endPoint x: 398, endPoint y: 316, distance: 44.7
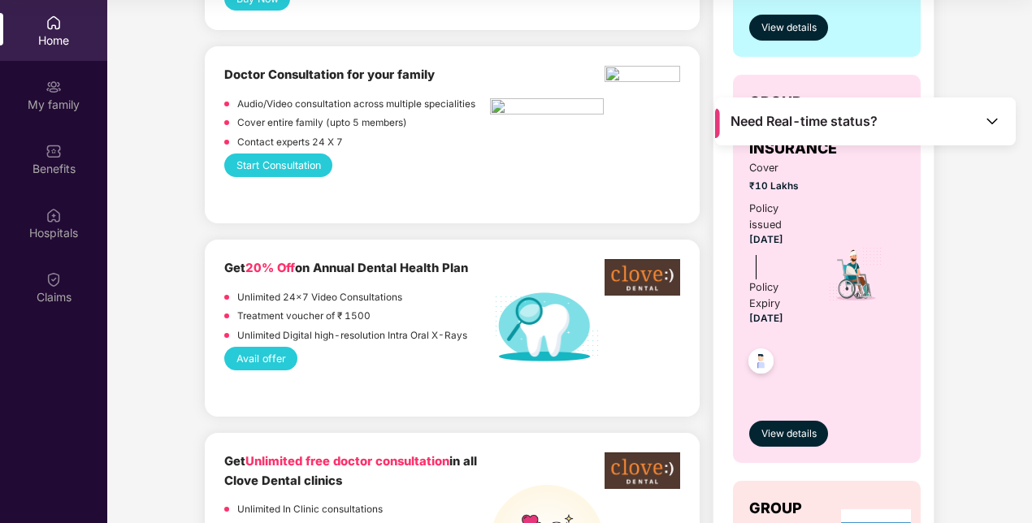
click at [398, 316] on div "Treatment voucher of ₹ 1500" at bounding box center [357, 318] width 266 height 19
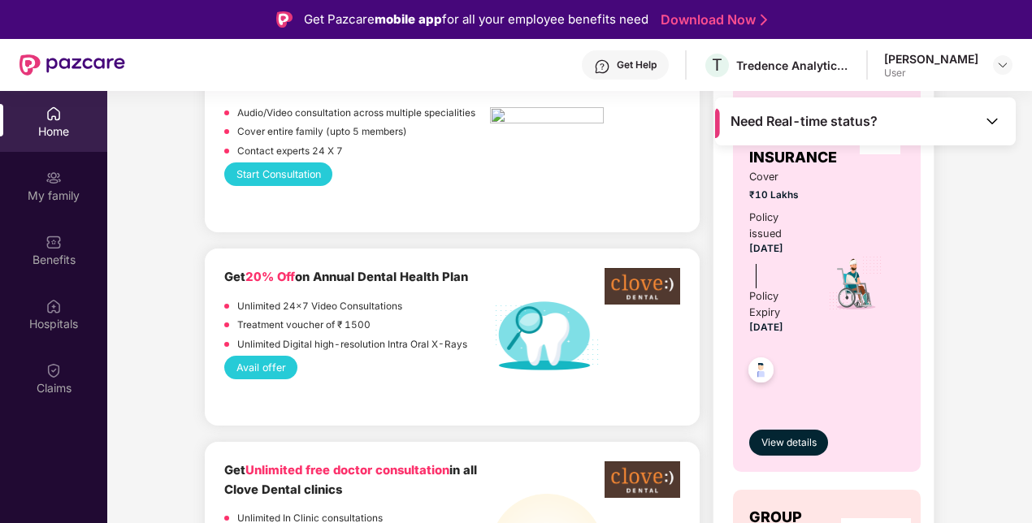
scroll to position [1056, 0]
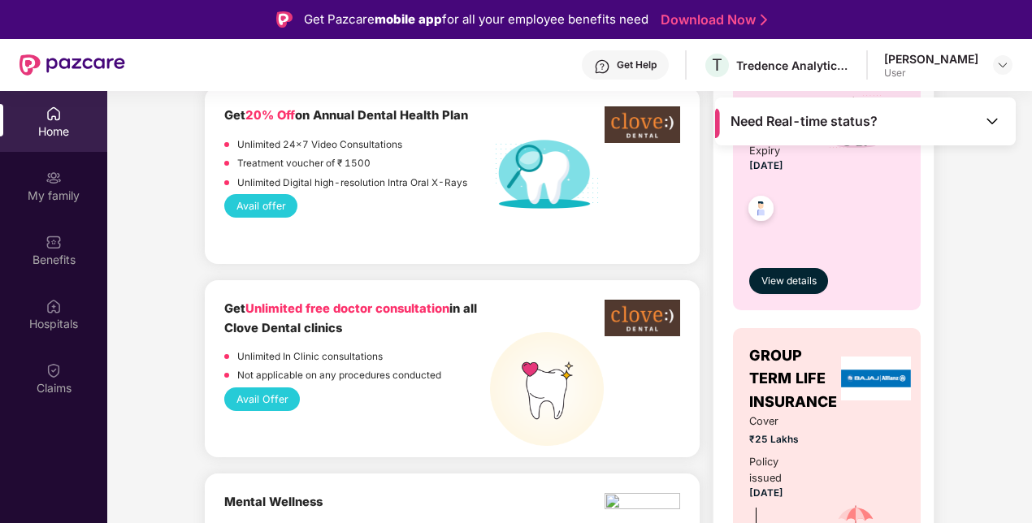
click at [603, 327] on div at bounding box center [547, 340] width 114 height 81
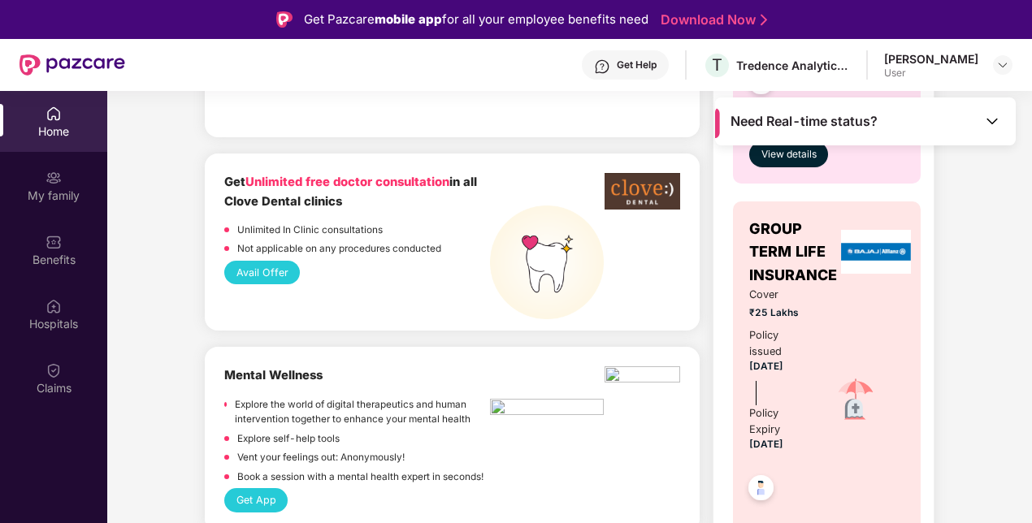
scroll to position [1218, 0]
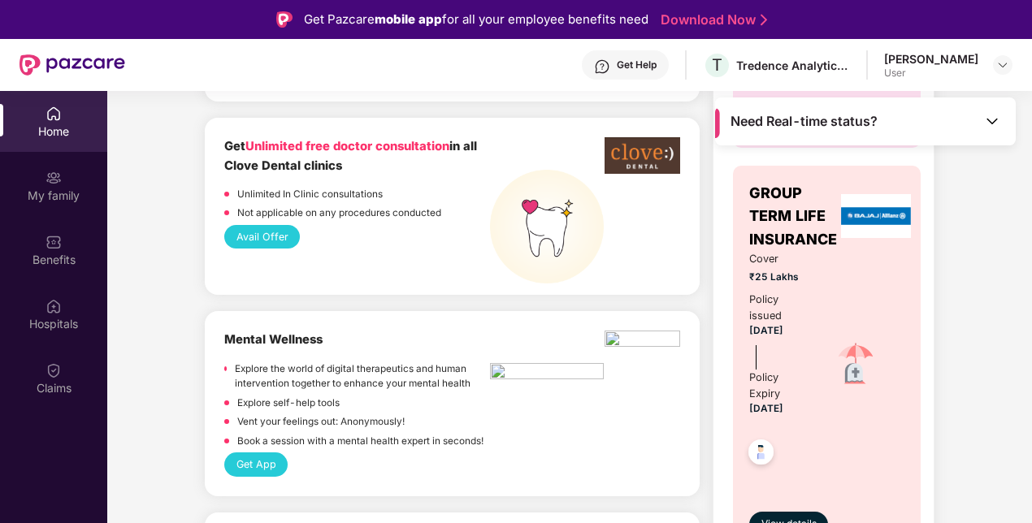
click at [315, 143] on span "Unlimited free doctor consultation" at bounding box center [347, 146] width 204 height 15
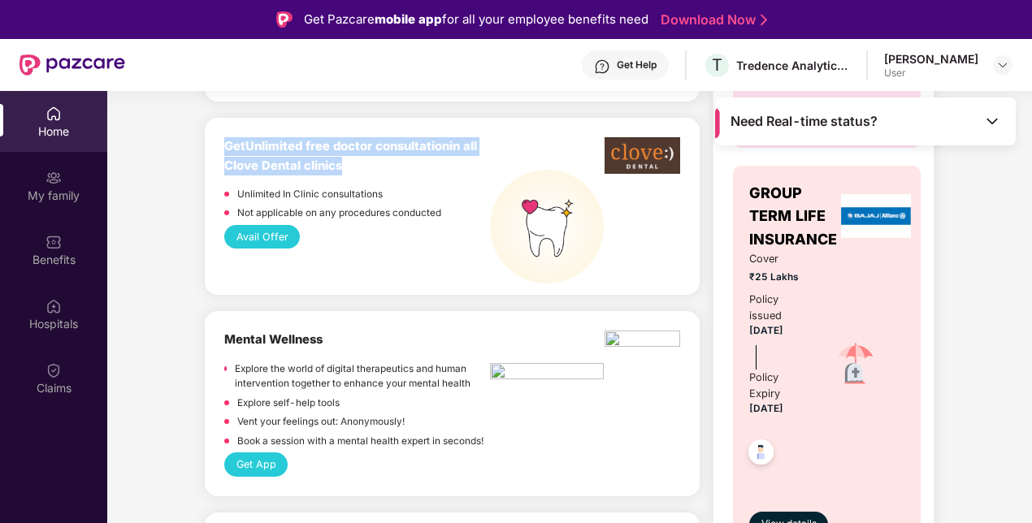
click at [315, 143] on span "Unlimited free doctor consultation" at bounding box center [347, 146] width 204 height 15
drag, startPoint x: 315, startPoint y: 143, endPoint x: 366, endPoint y: 179, distance: 61.8
click at [366, 179] on div "Get Unlimited free doctor consultation in all Clove Dental clinics Unlimited In…" at bounding box center [357, 181] width 266 height 88
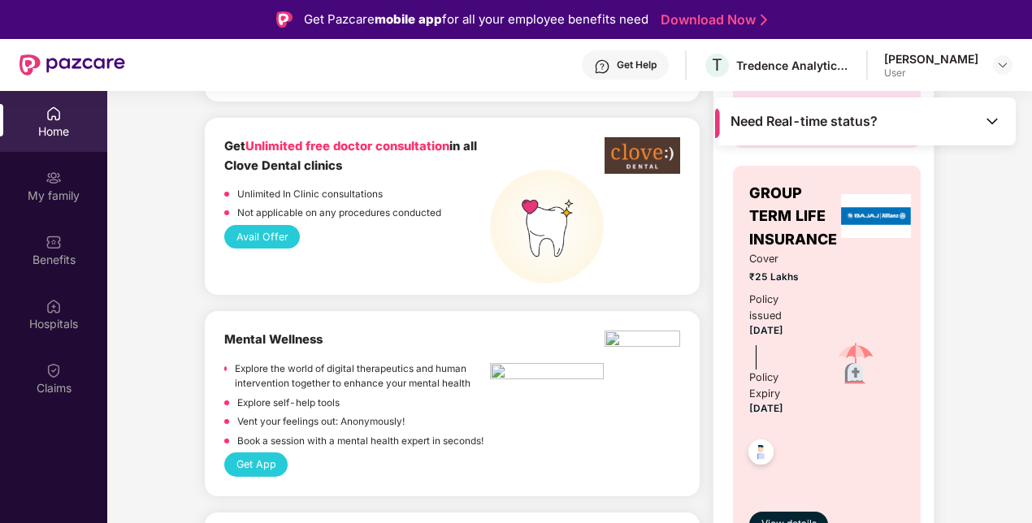
click at [359, 207] on p "Not applicable on any procedures conducted" at bounding box center [339, 212] width 204 height 15
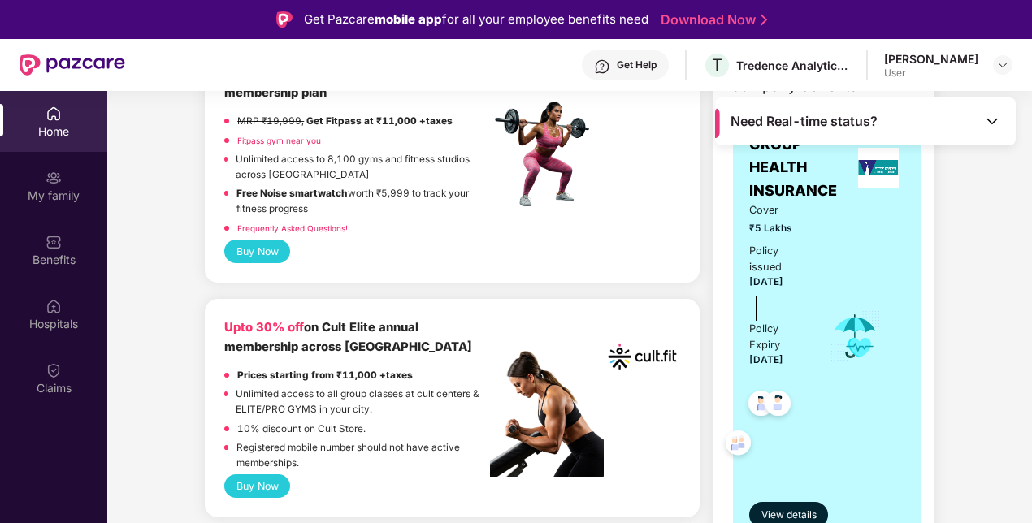
scroll to position [487, 0]
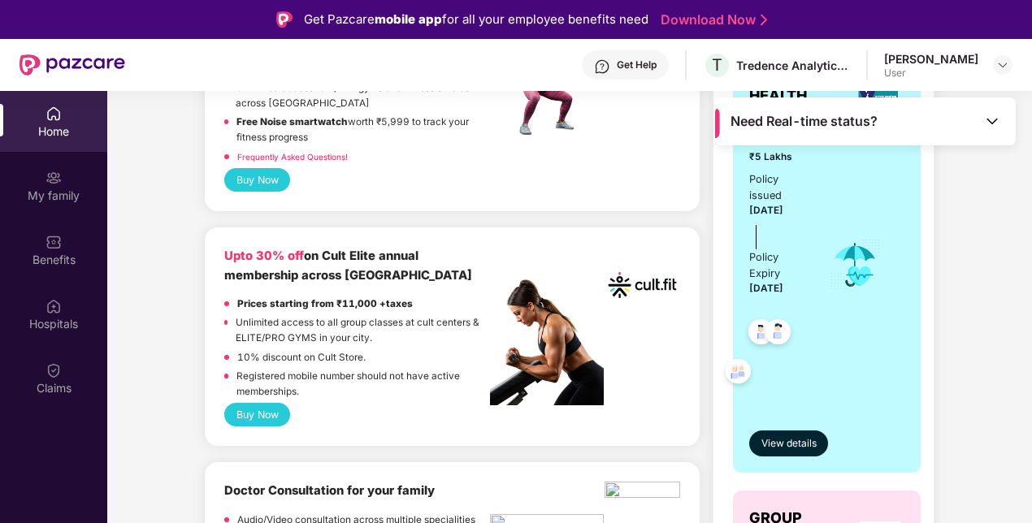
click at [727, 376] on img at bounding box center [738, 374] width 40 height 40
click at [754, 344] on img at bounding box center [761, 334] width 40 height 40
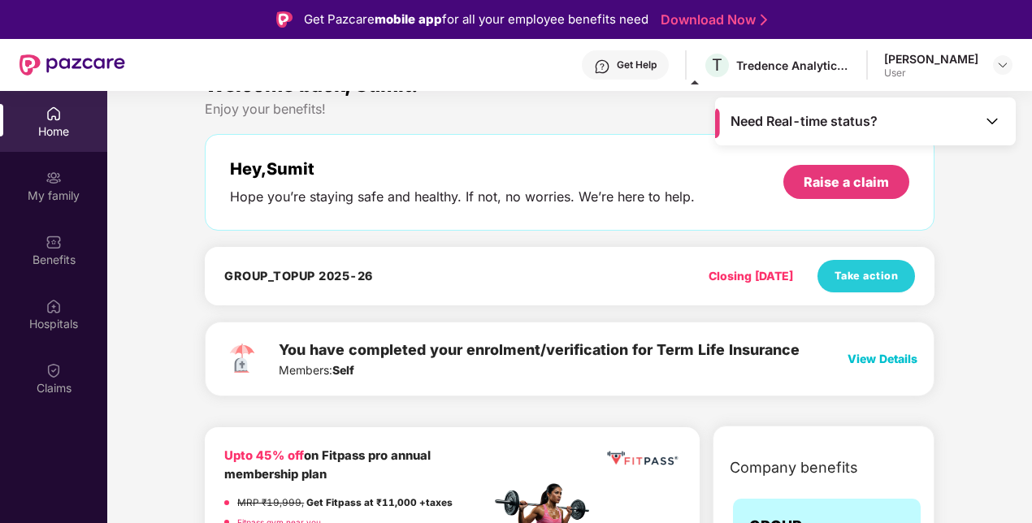
scroll to position [0, 0]
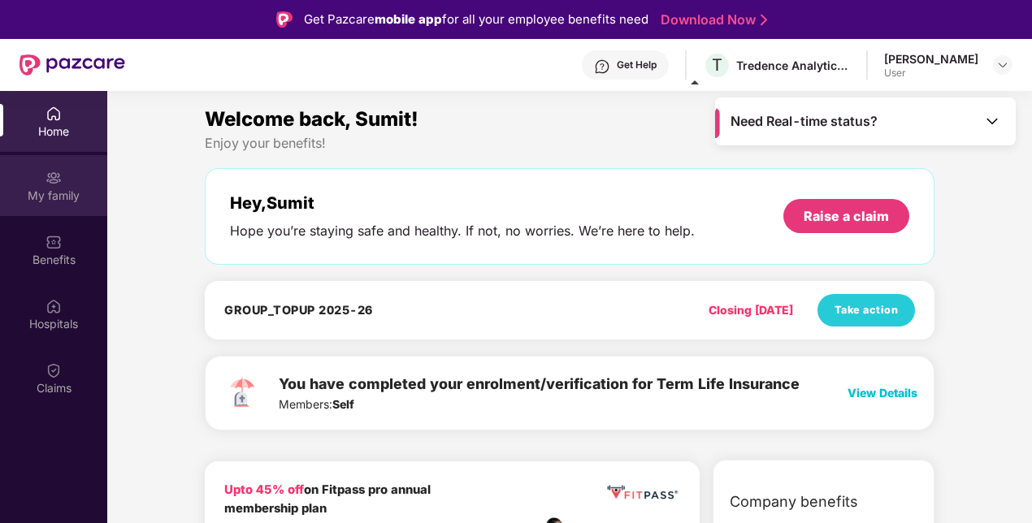
click at [66, 196] on div "My family" at bounding box center [53, 196] width 107 height 16
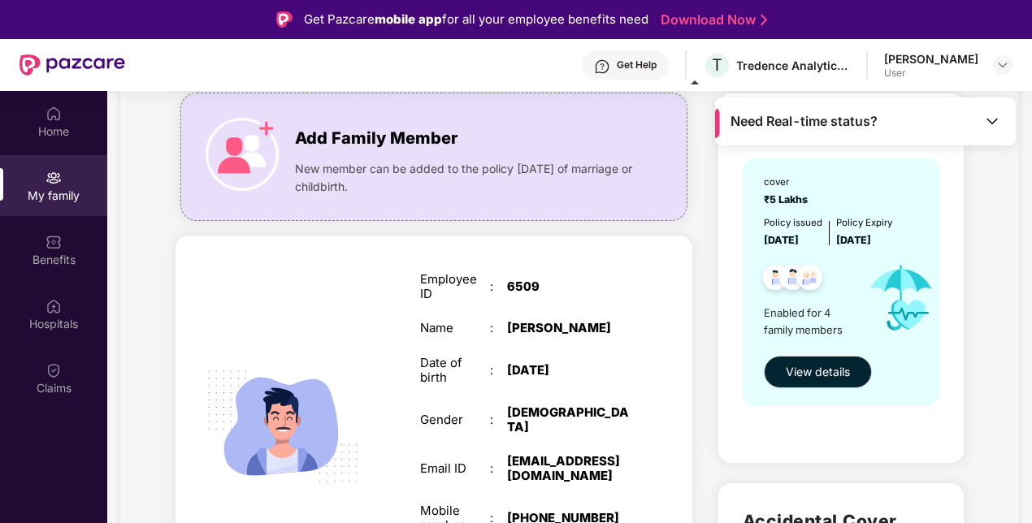
scroll to position [162, 0]
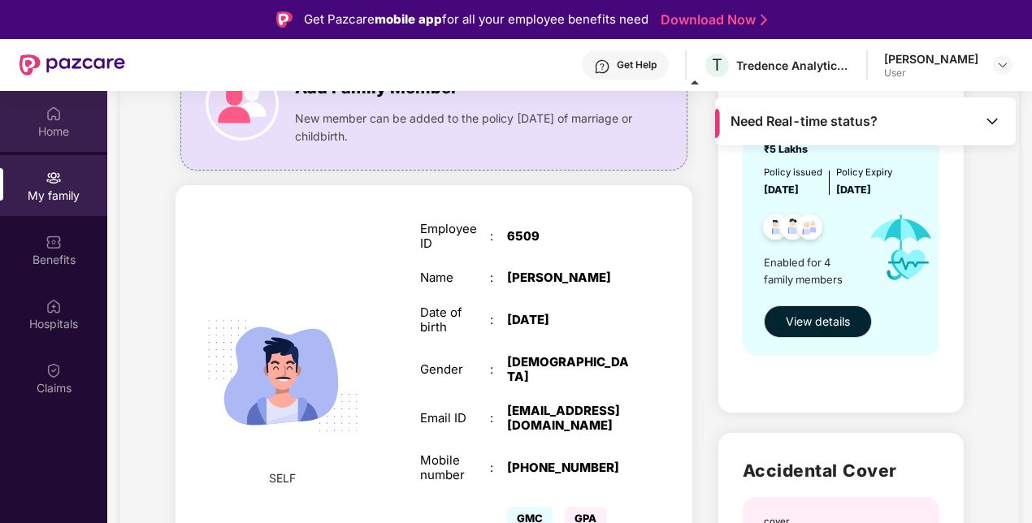
click at [54, 129] on div "Home" at bounding box center [53, 131] width 107 height 16
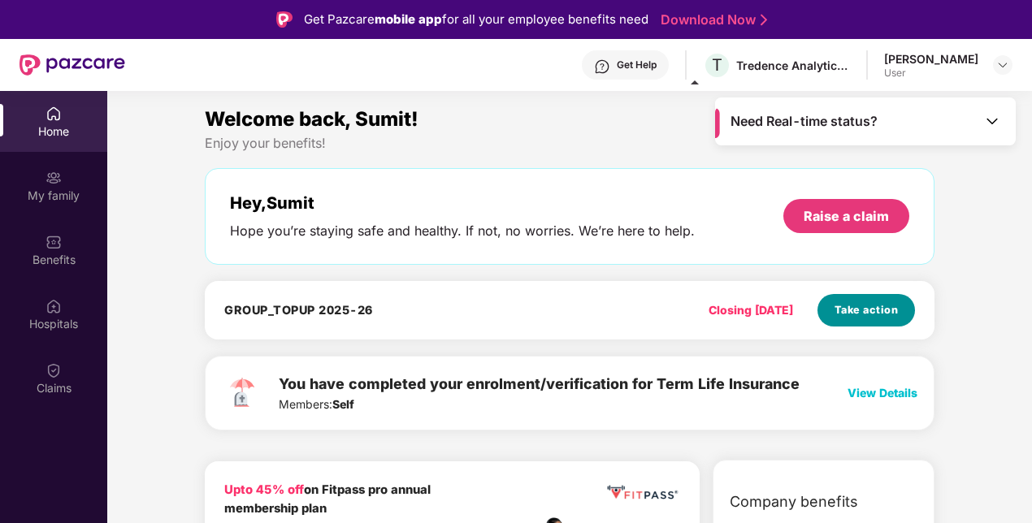
click at [859, 314] on span "Take action" at bounding box center [866, 310] width 64 height 16
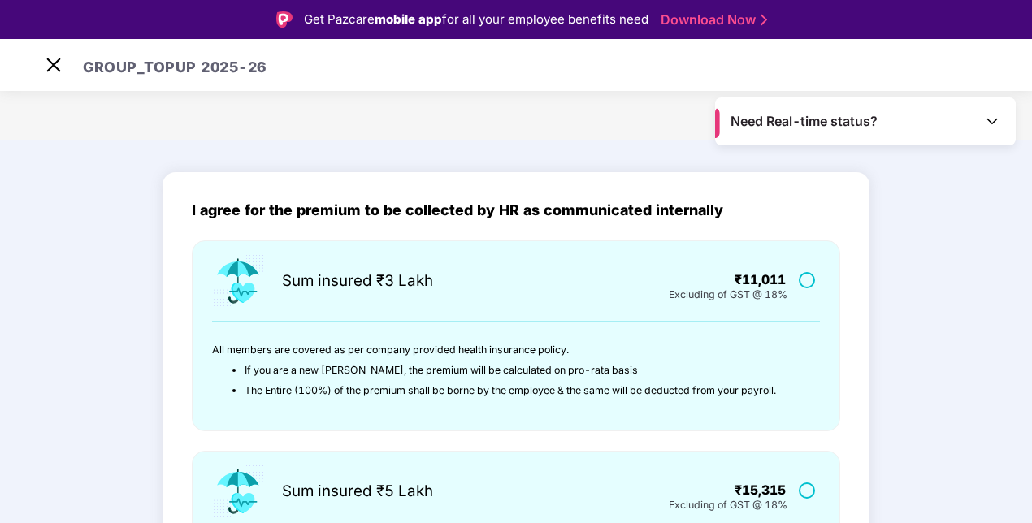
scroll to position [81, 0]
